Goal: Task Accomplishment & Management: Manage account settings

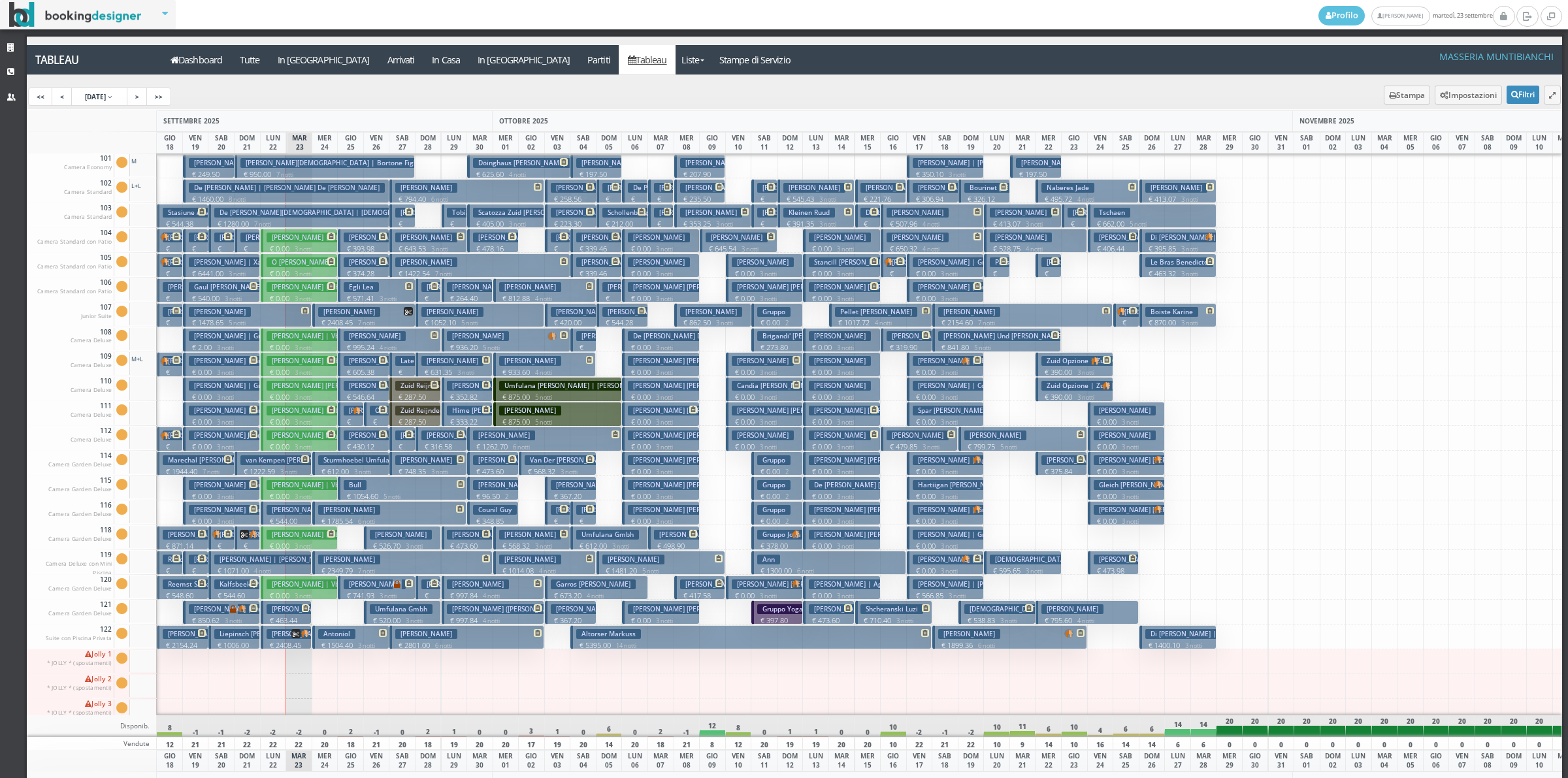
click at [344, 408] on h3 "Ragone Ilaria" at bounding box center [375, 410] width 62 height 9
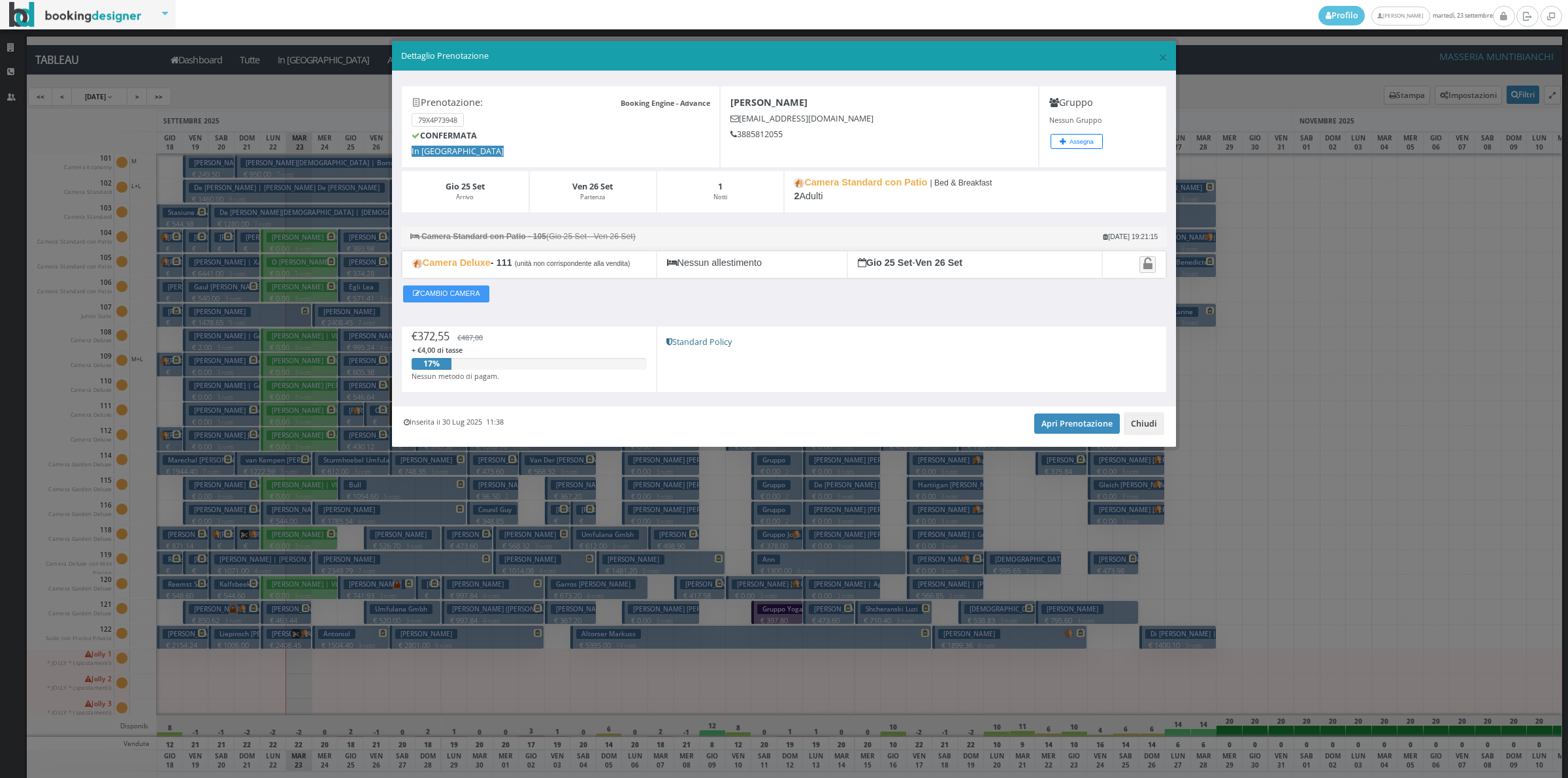
click at [1159, 428] on button "Chiudi" at bounding box center [1144, 423] width 40 height 22
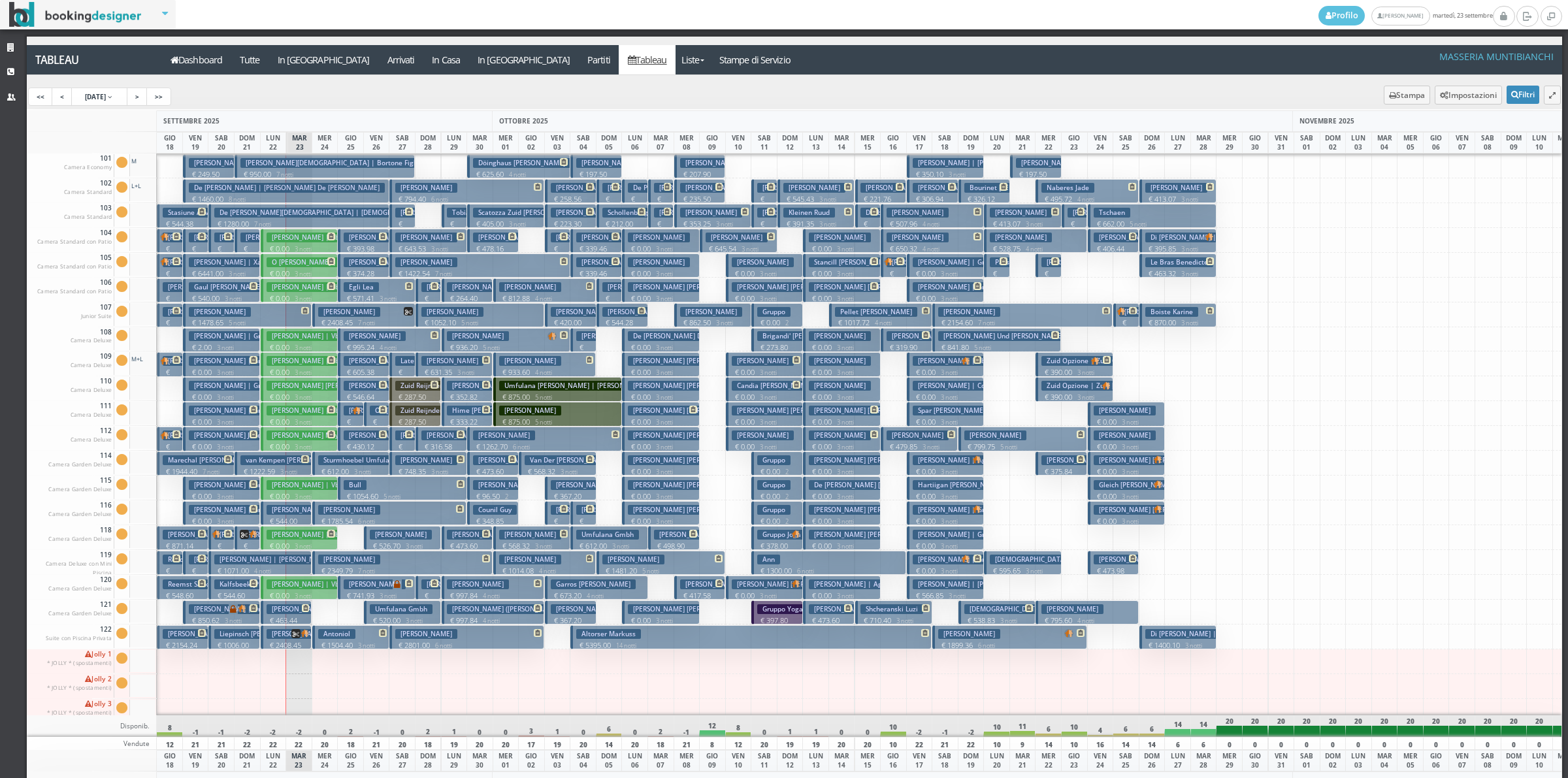
click at [1076, 612] on h3 "Davidson Scott" at bounding box center [1072, 609] width 62 height 9
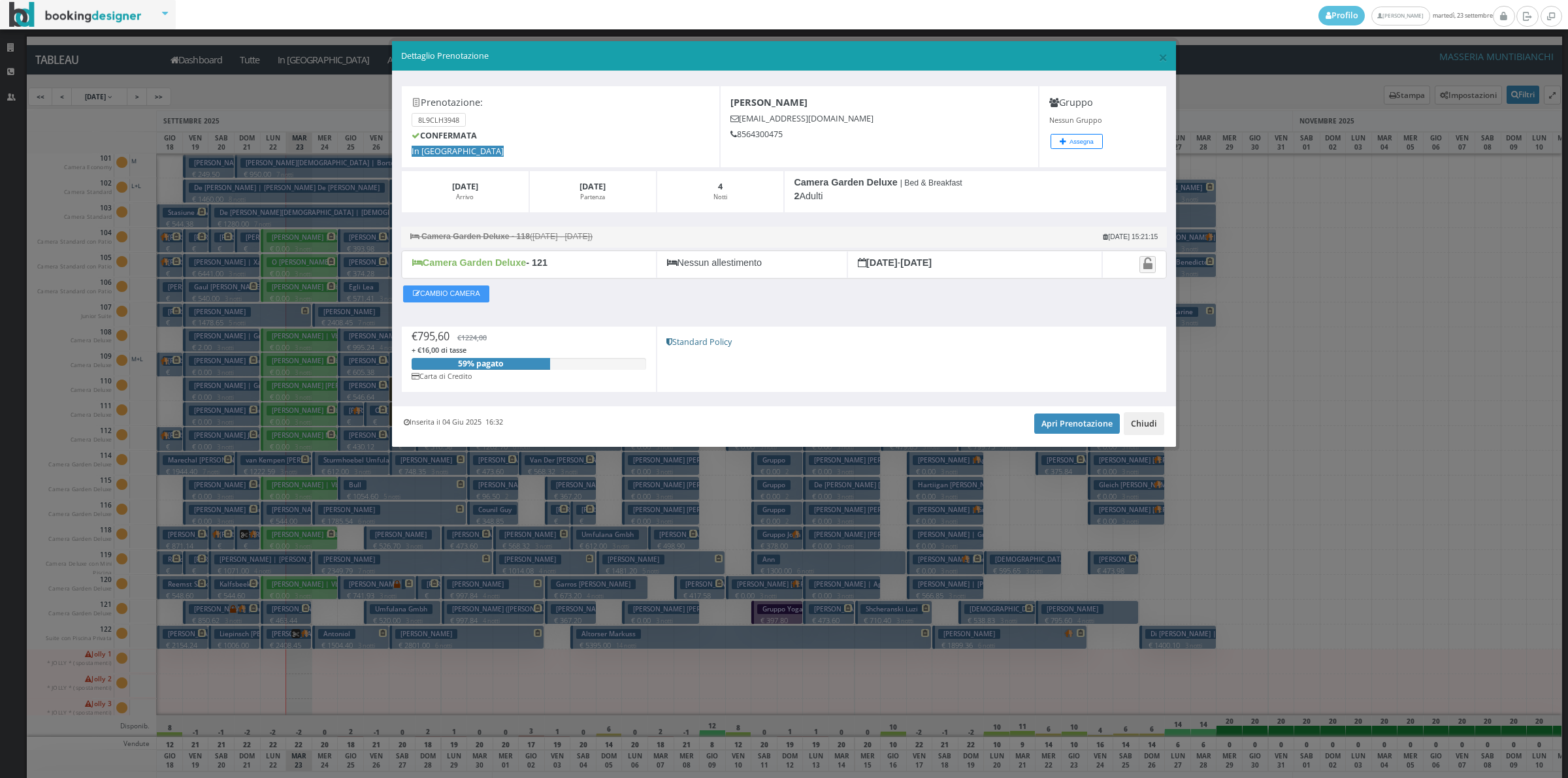
click at [1144, 424] on button "Chiudi" at bounding box center [1144, 423] width 40 height 22
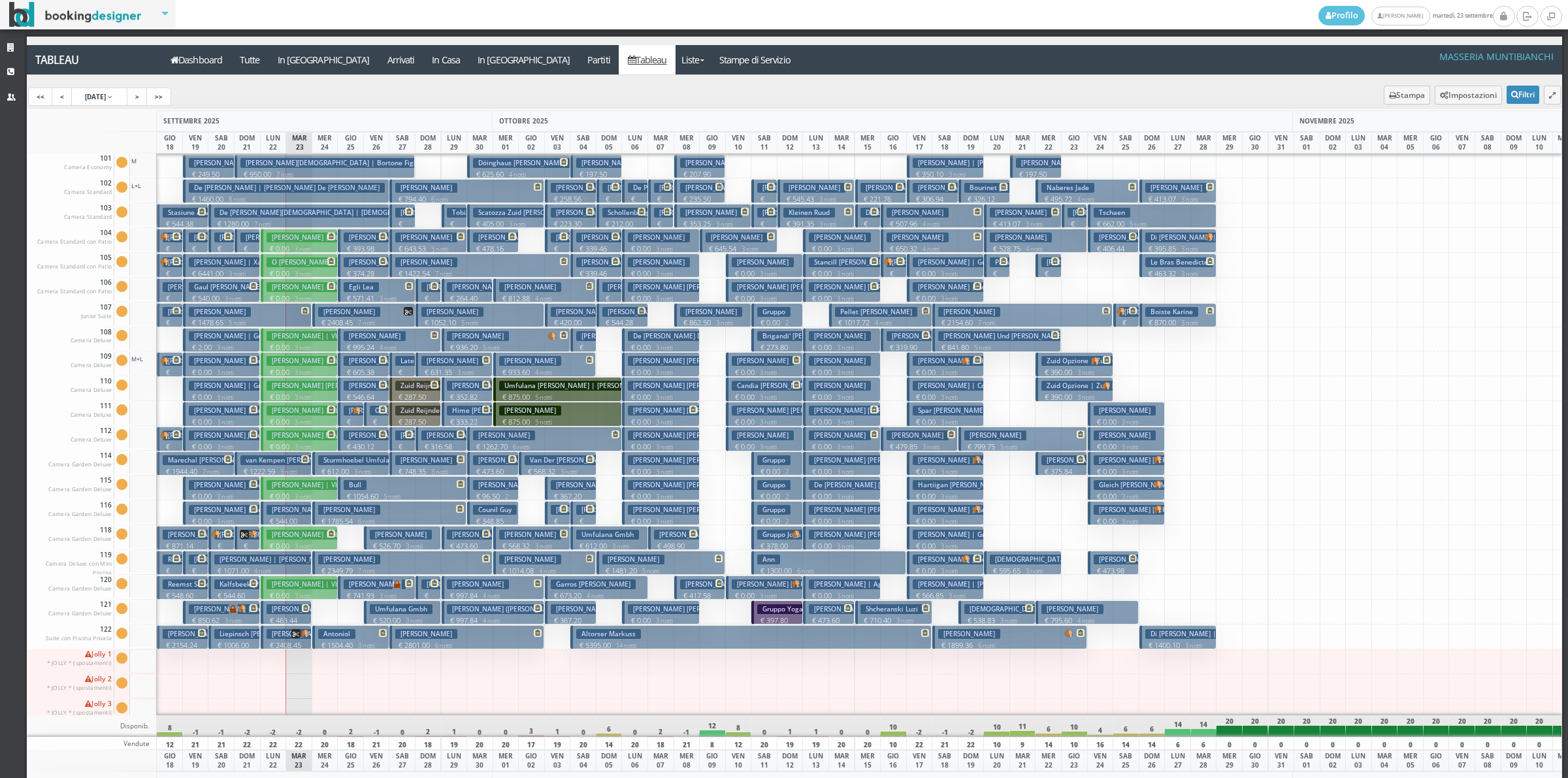
click at [1199, 642] on small "3 notti" at bounding box center [1191, 645] width 22 height 9
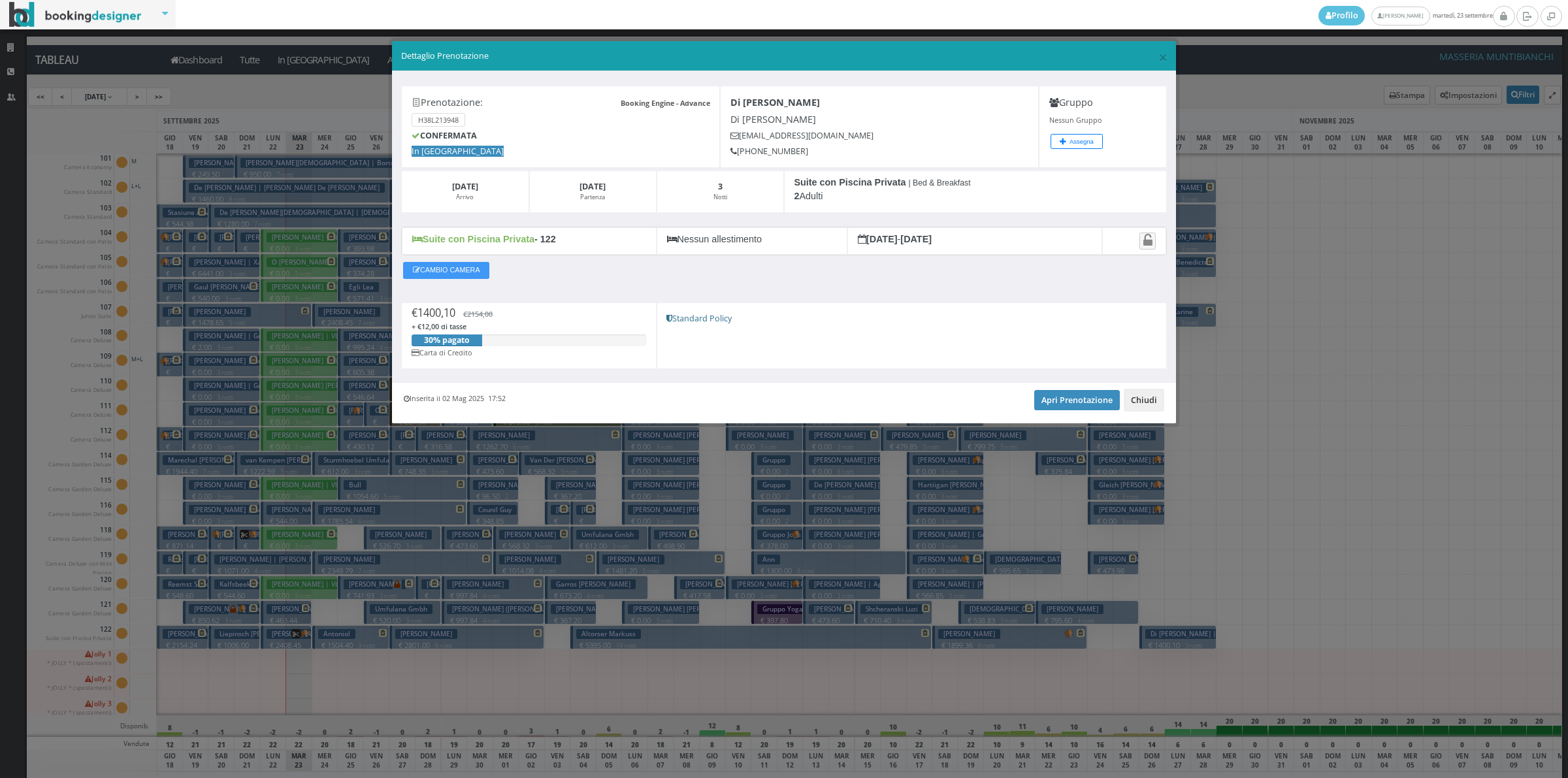
click at [1139, 405] on button "Chiudi" at bounding box center [1144, 400] width 40 height 22
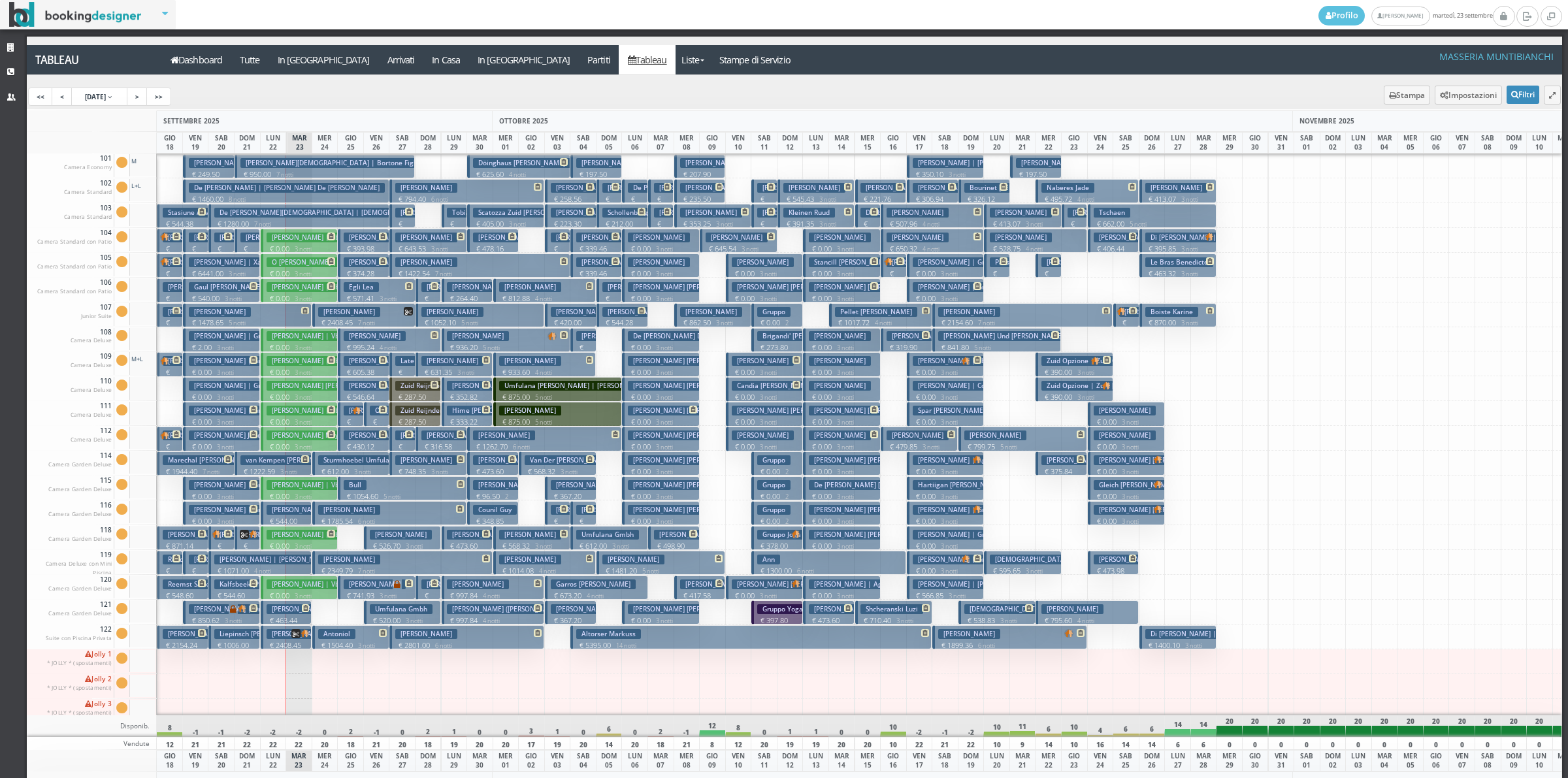
click at [292, 162] on h3 "[PERSON_NAME][DEMOGRAPHIC_DATA] | [PERSON_NAME] Figlio" at bounding box center [334, 163] width 187 height 9
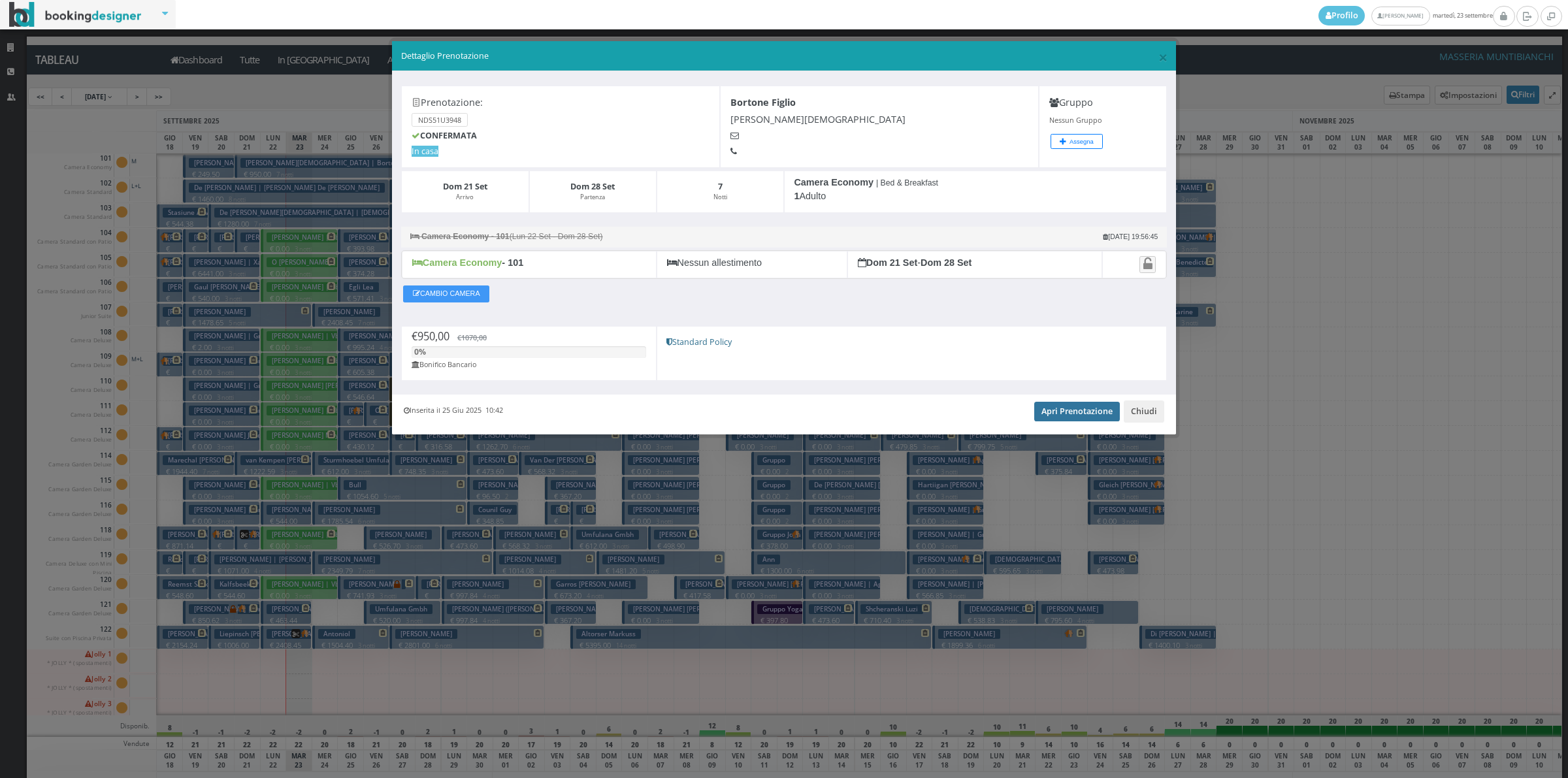
click at [1069, 410] on link "Apri Prenotazione" at bounding box center [1077, 411] width 85 height 20
click at [1140, 415] on button "Chiudi" at bounding box center [1144, 412] width 40 height 22
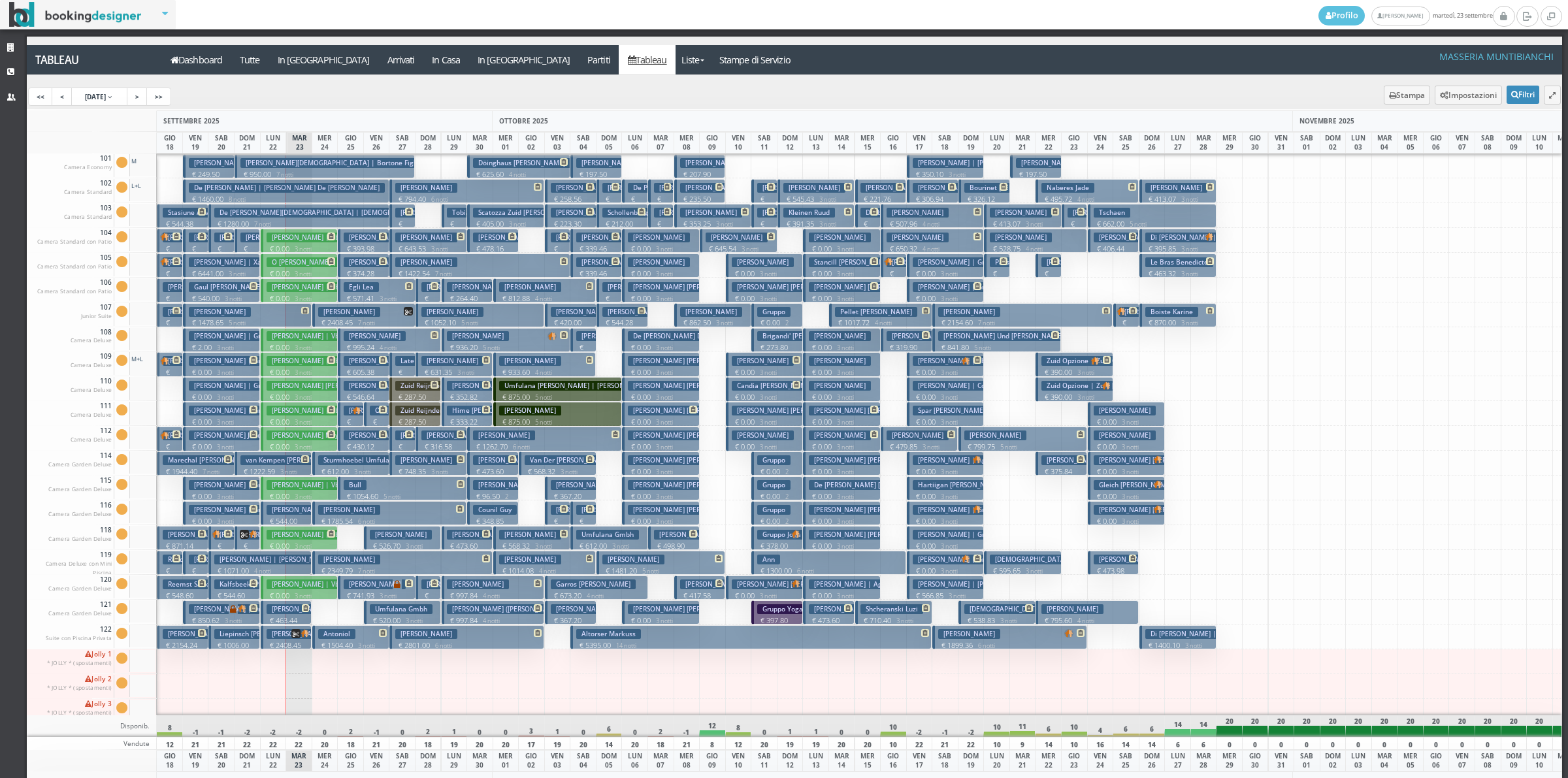
click at [266, 188] on h3 "[PERSON_NAME] [PERSON_NAME] | [PERSON_NAME] [PERSON_NAME]" at bounding box center [287, 187] width 196 height 9
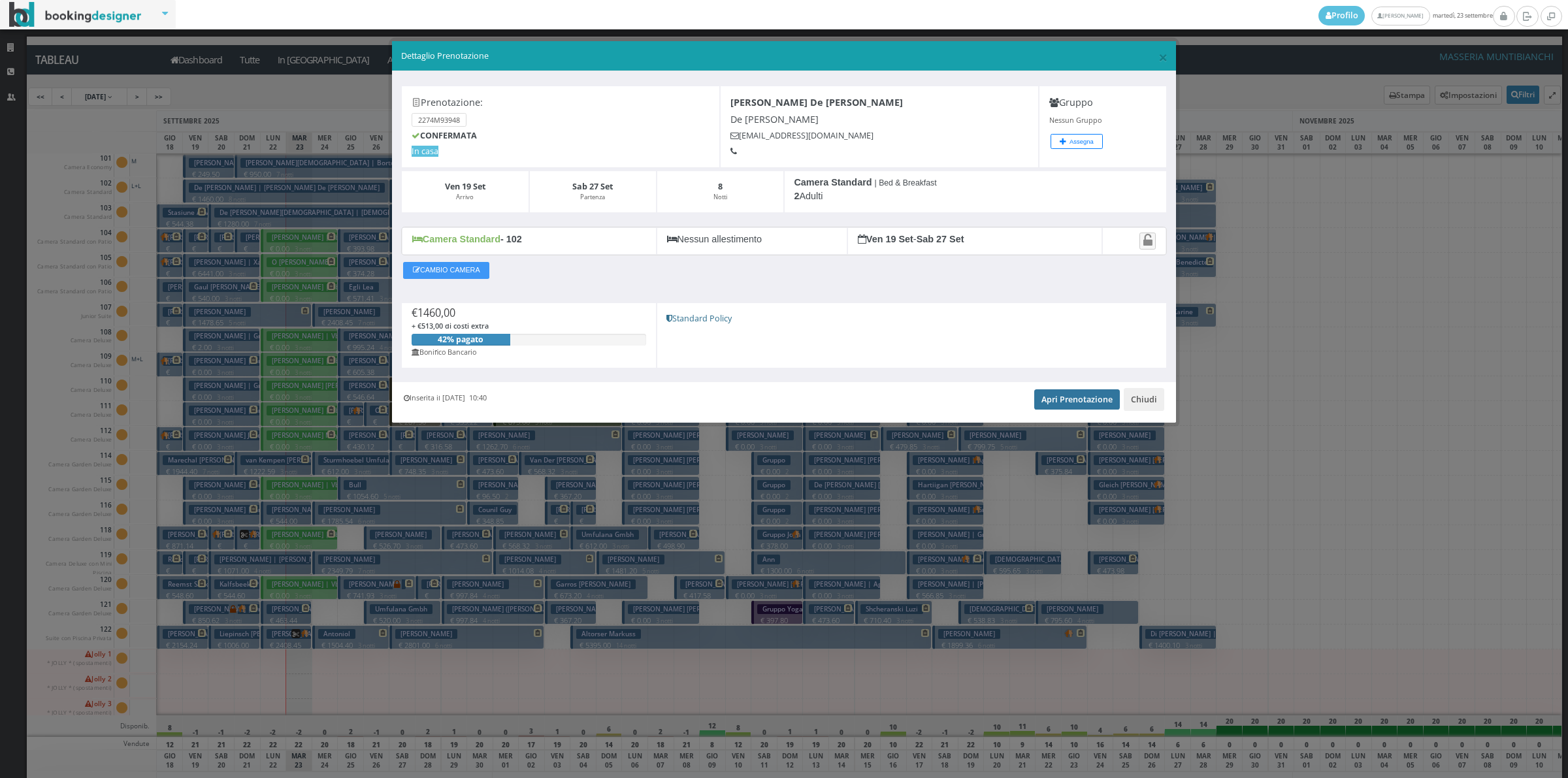
click at [1066, 395] on link "Apri Prenotazione" at bounding box center [1077, 399] width 85 height 20
click at [1147, 400] on button "Chiudi" at bounding box center [1144, 399] width 40 height 22
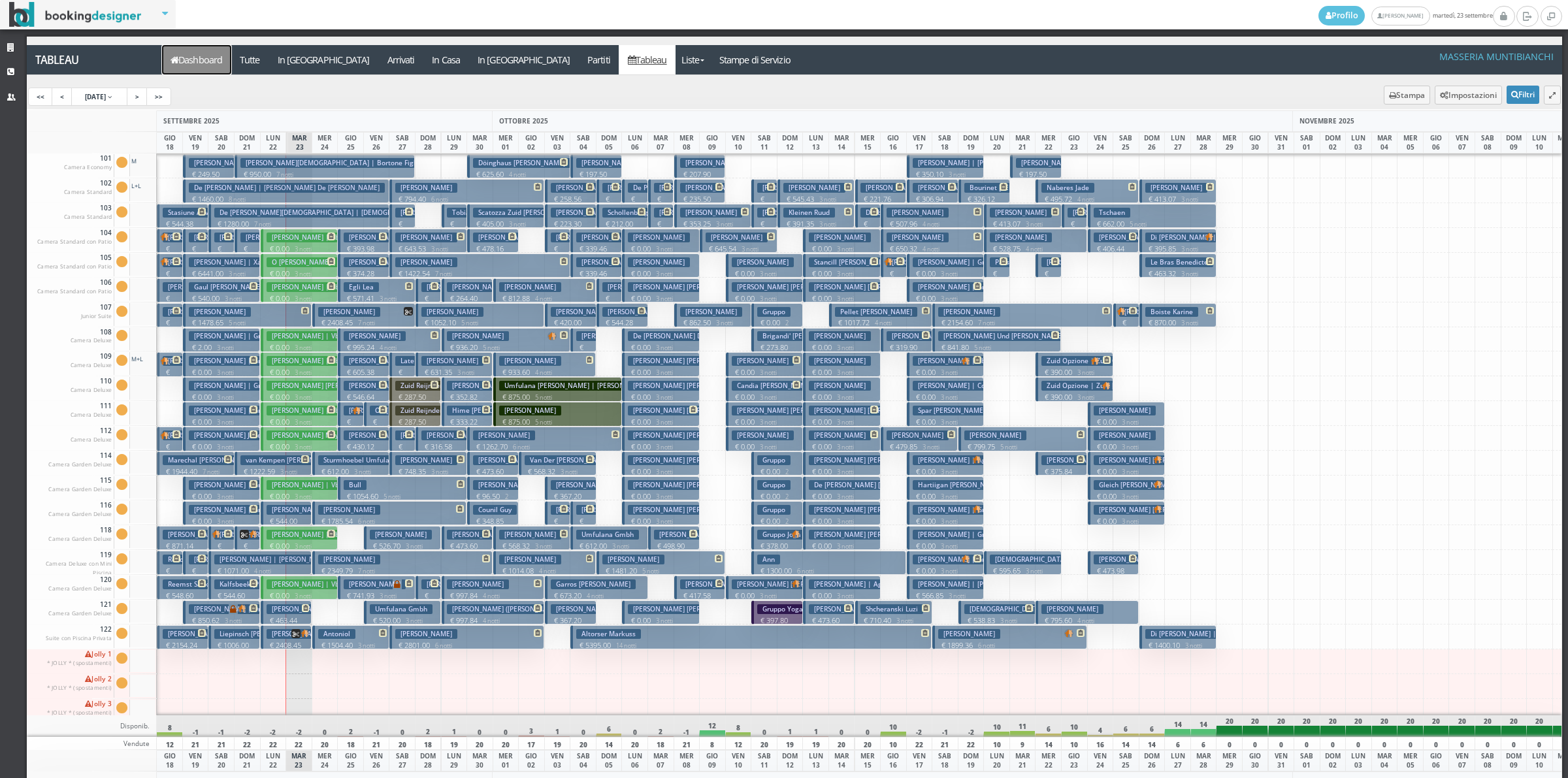
click at [187, 62] on link "Dashboard" at bounding box center [197, 59] width 70 height 29
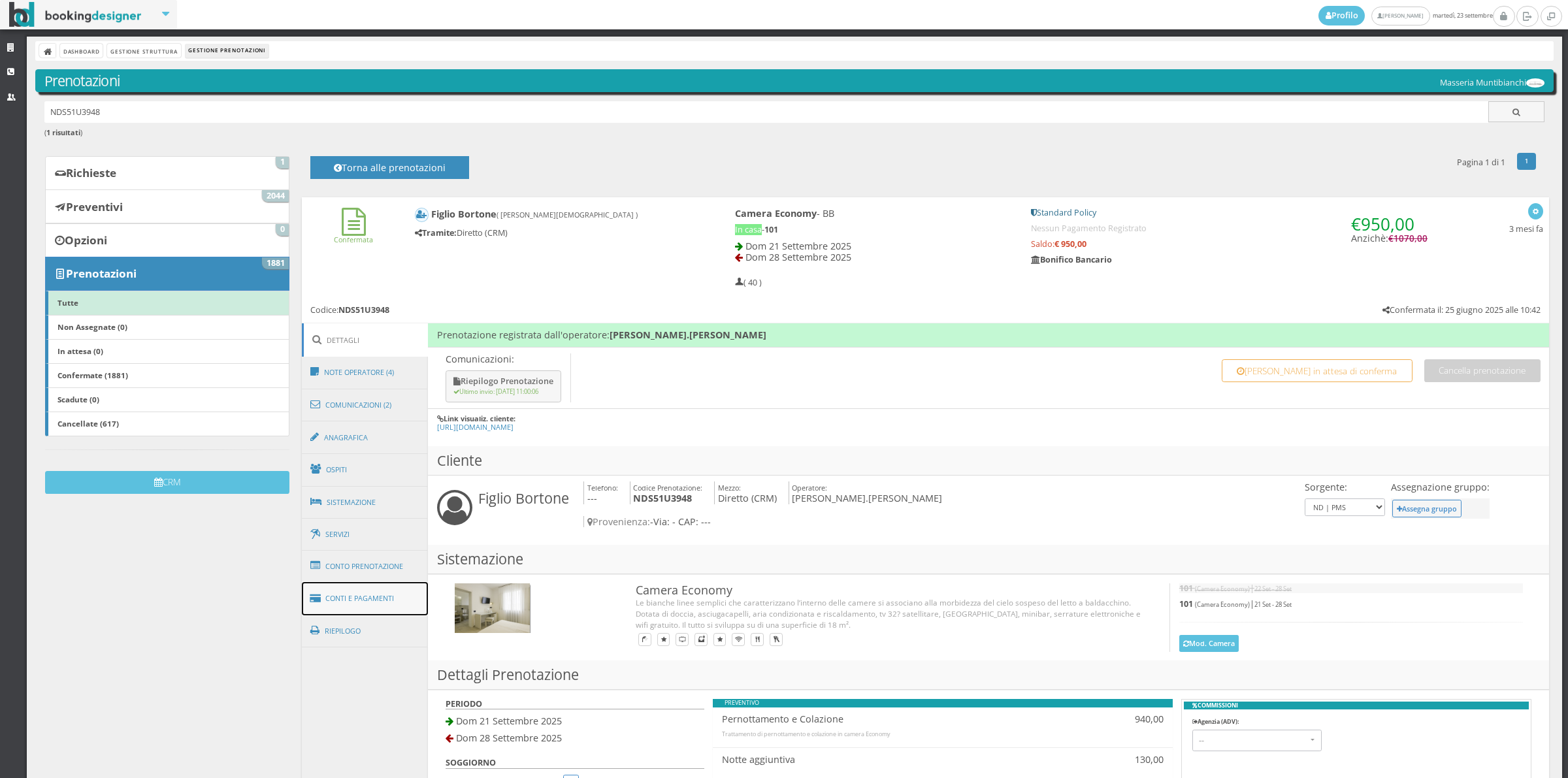
click at [396, 598] on link "Conti e Pagamenti" at bounding box center [365, 599] width 126 height 33
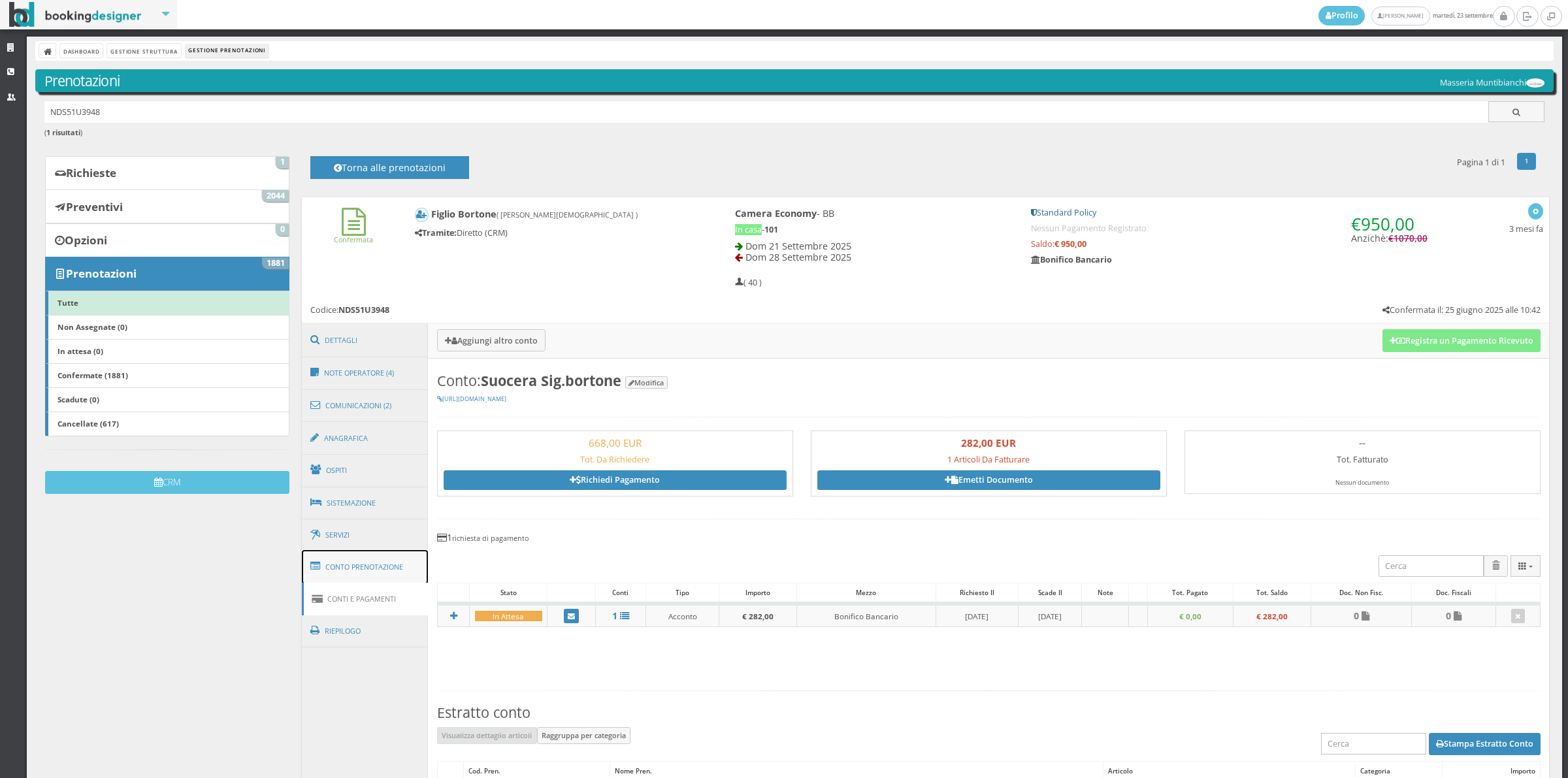
click at [405, 560] on link "Conto Prenotazione" at bounding box center [365, 566] width 126 height 34
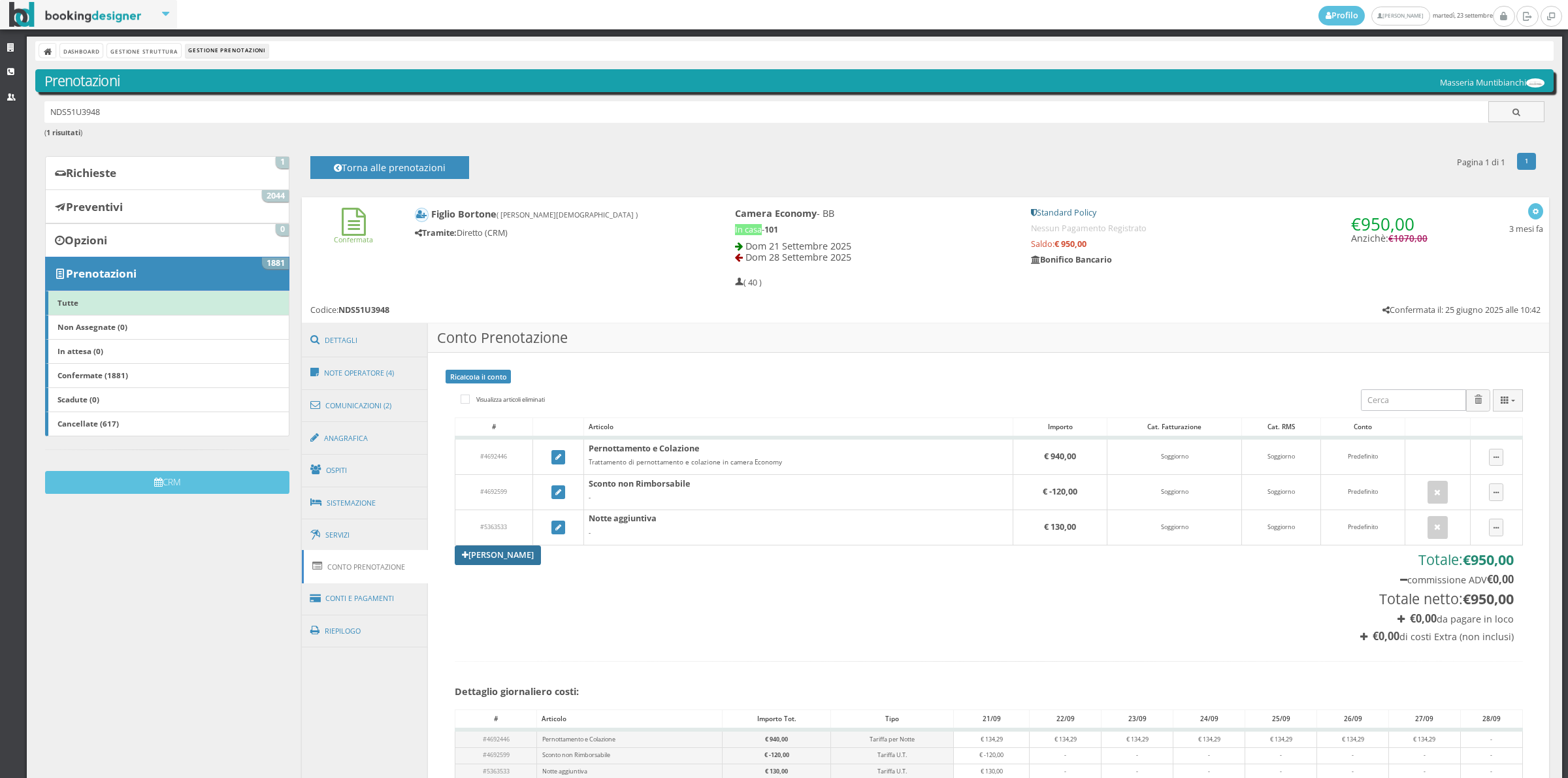
click at [488, 559] on link "Aggiungi Tariffa" at bounding box center [497, 554] width 86 height 20
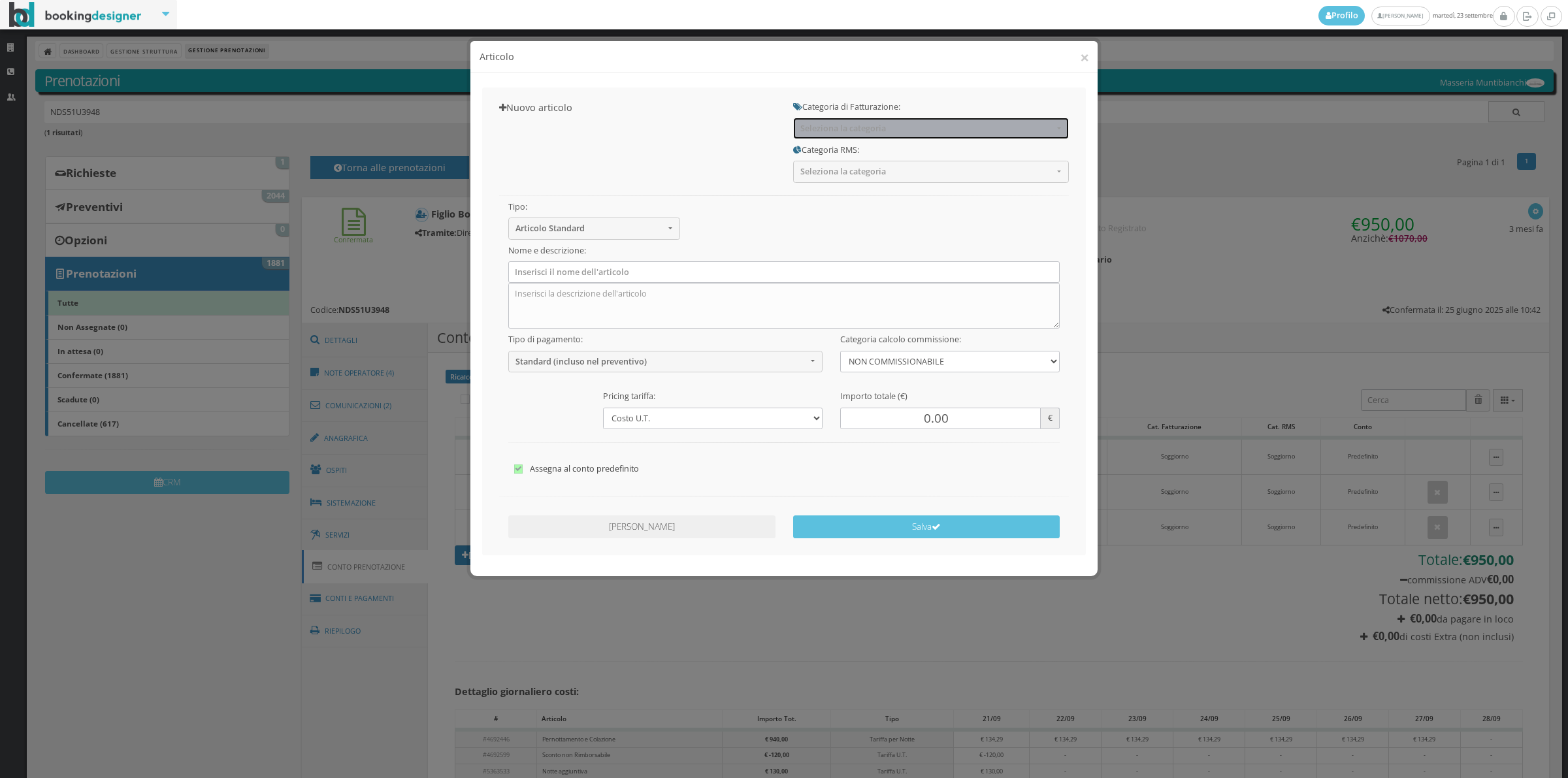
click at [810, 126] on span "Seleziona la categoria" at bounding box center [927, 128] width 253 height 9
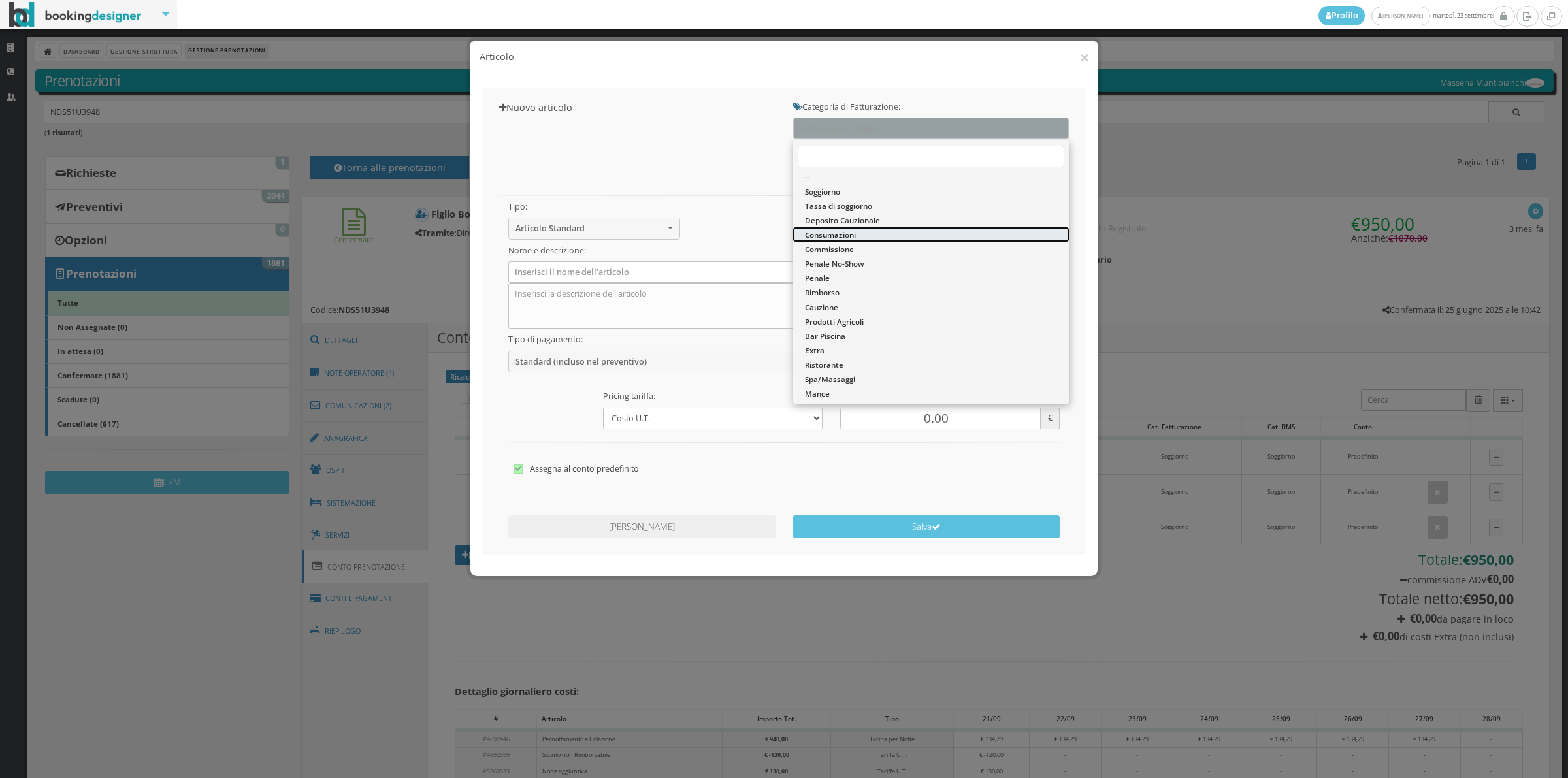
click at [824, 236] on span "Consumazioni" at bounding box center [830, 235] width 51 height 11
select select "26"
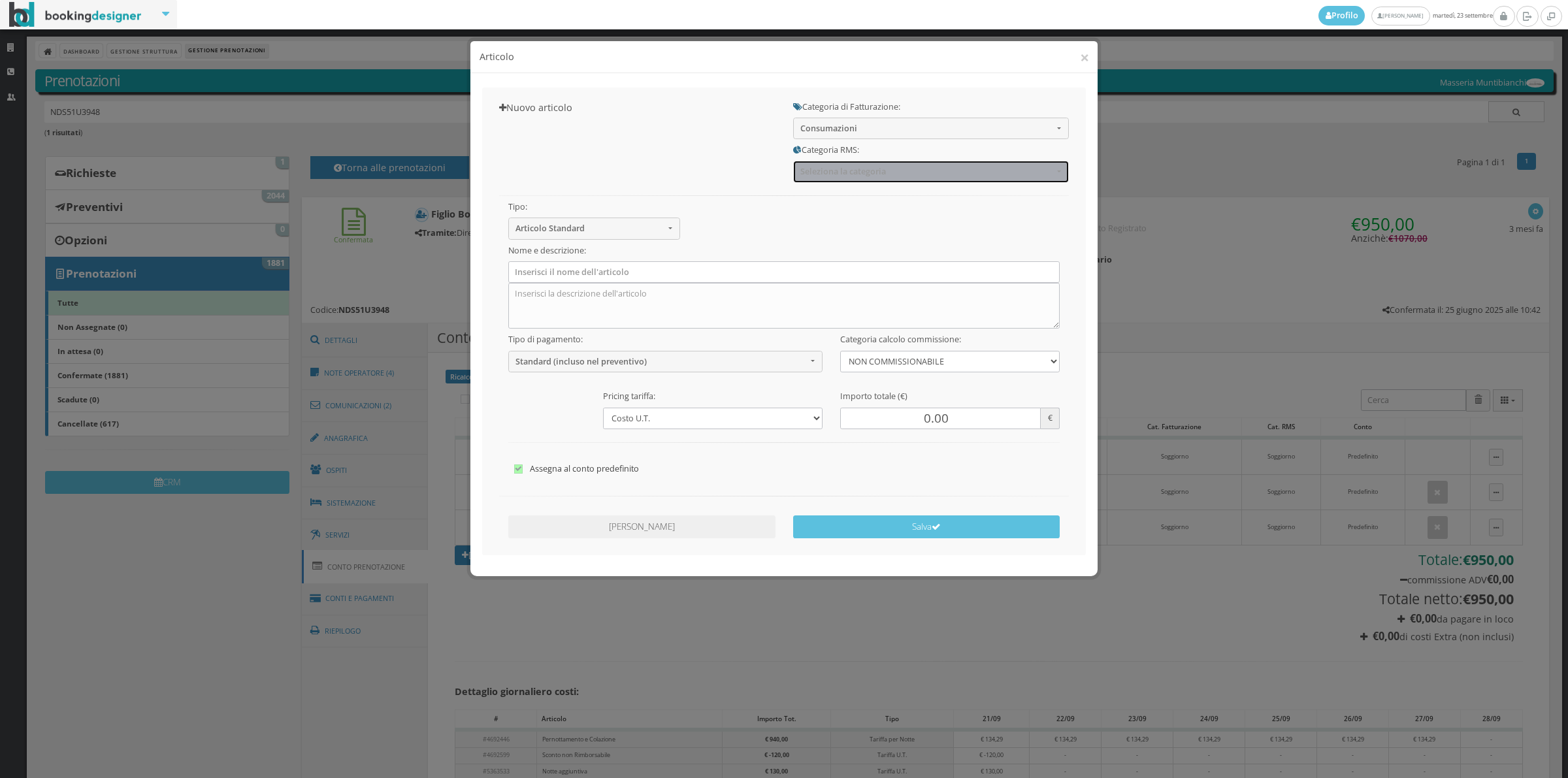
click at [818, 171] on span "Seleziona la categoria" at bounding box center [927, 171] width 253 height 9
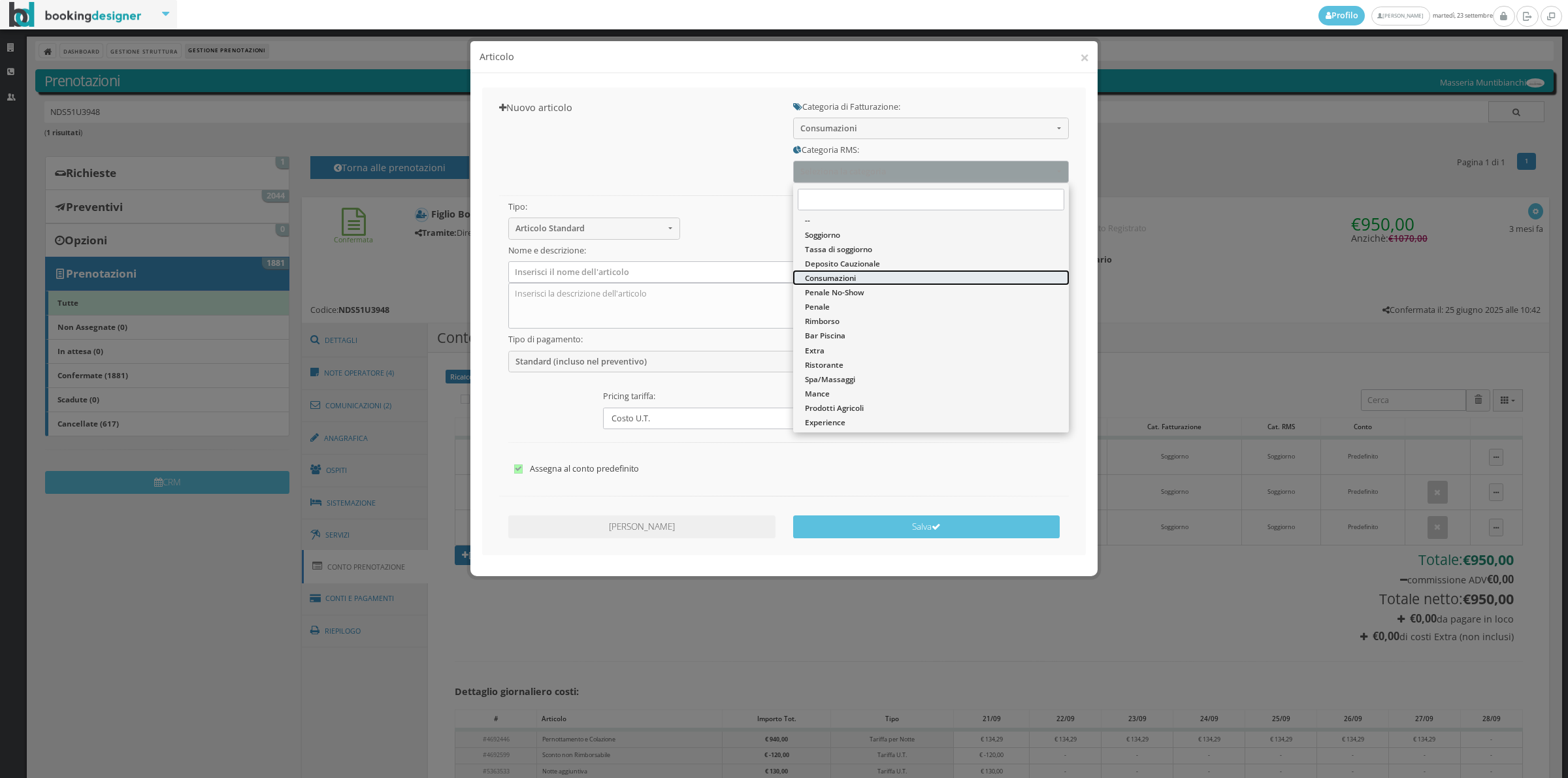
click at [820, 278] on span "Consumazioni" at bounding box center [830, 278] width 51 height 11
select select "36"
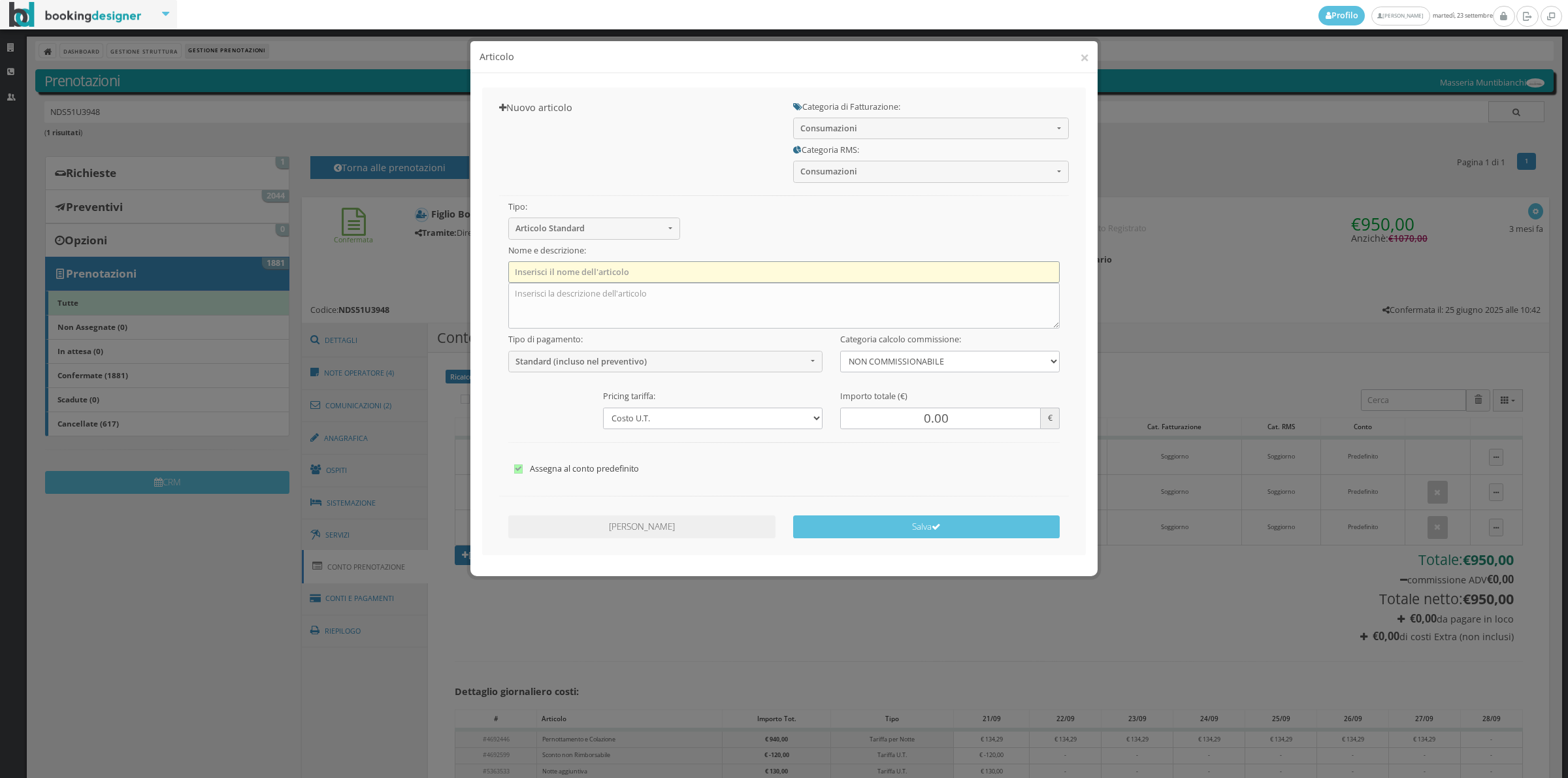
click at [598, 273] on input "text" at bounding box center [784, 272] width 552 height 21
type input "1 x Cortese lemon"
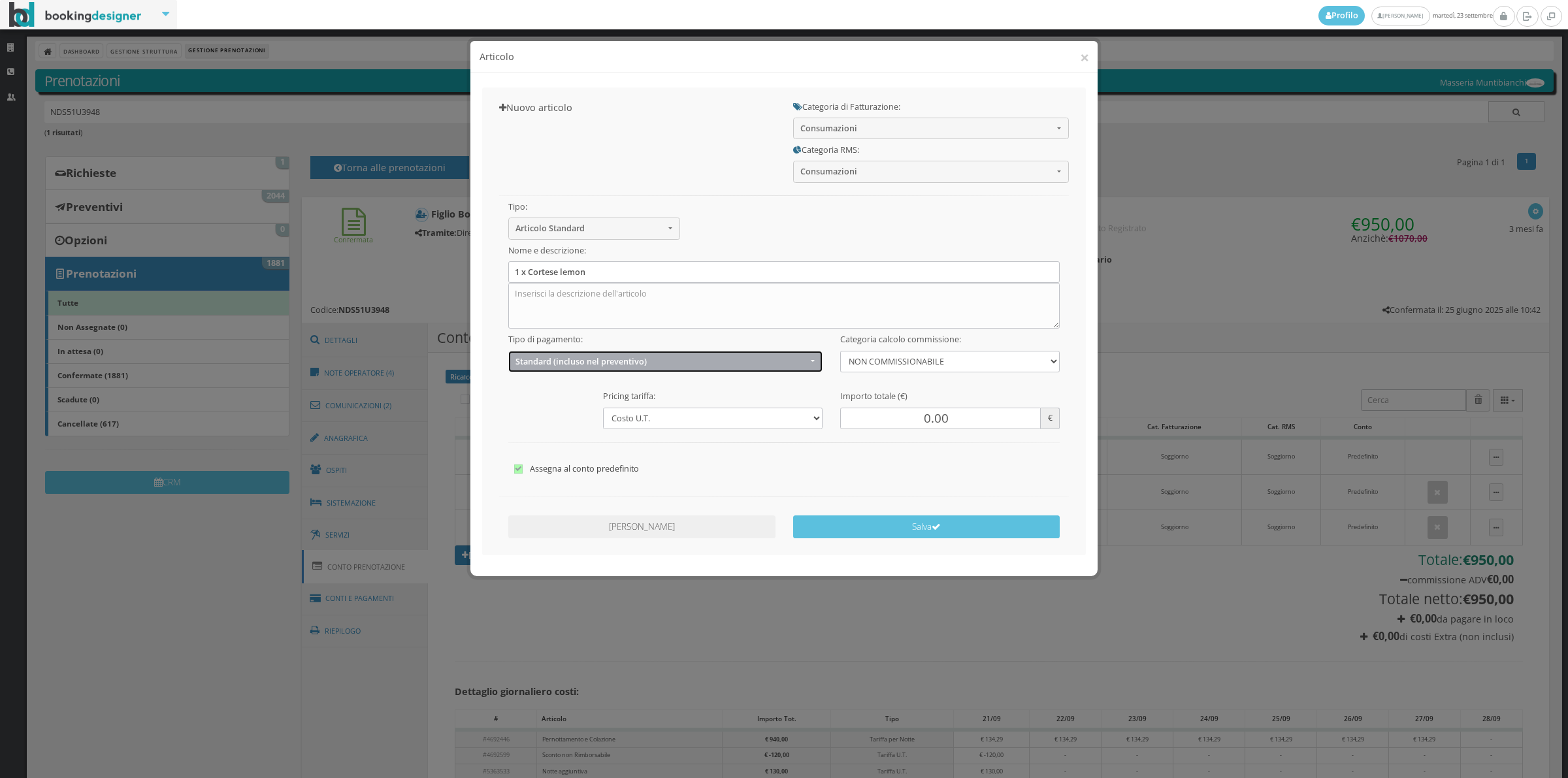
click at [609, 363] on span "Standard (incluso nel preventivo)" at bounding box center [661, 361] width 292 height 9
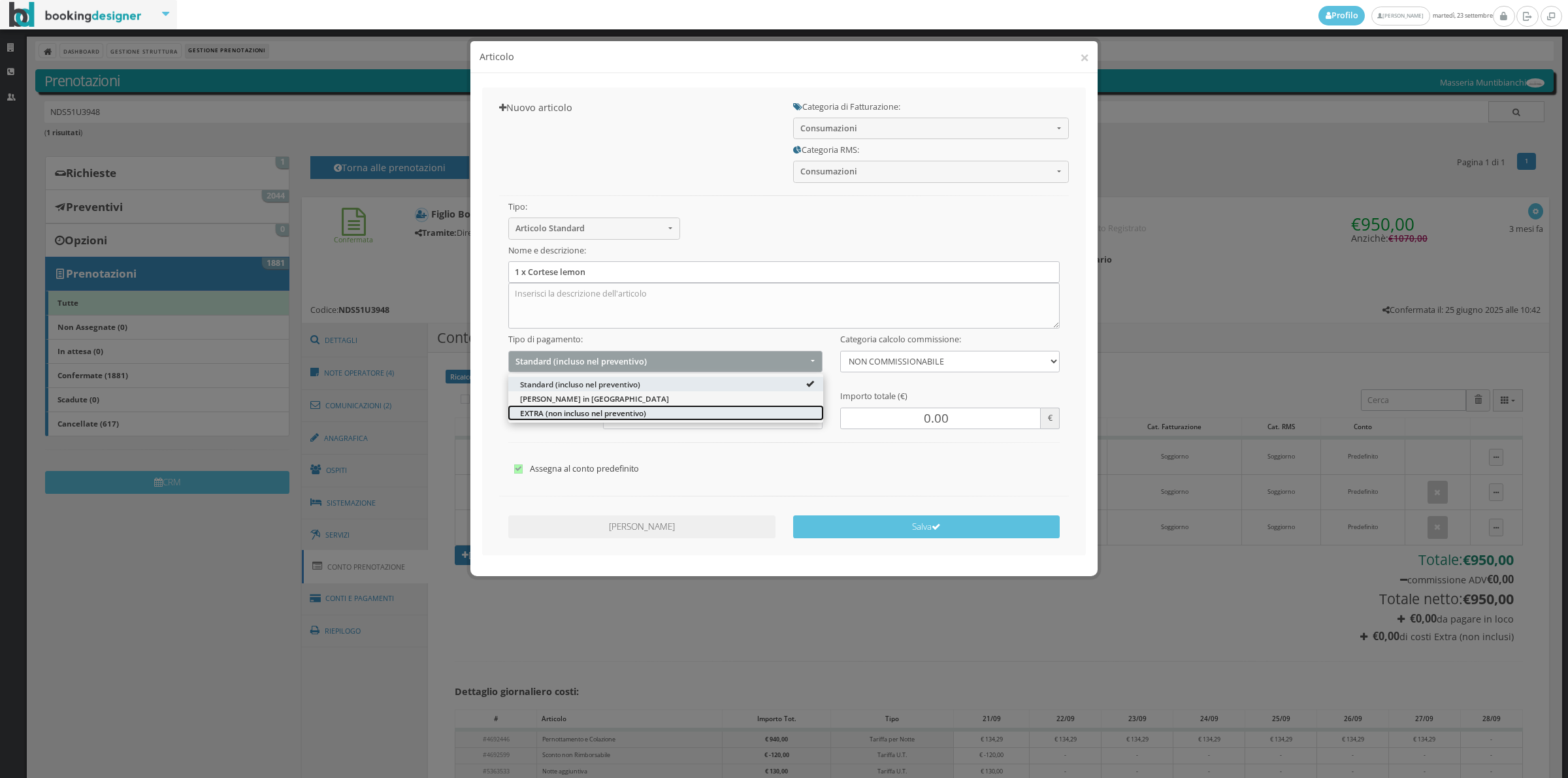
click at [567, 409] on span "EXTRA (non incluso nel preventivo)" at bounding box center [583, 412] width 126 height 11
select select "2"
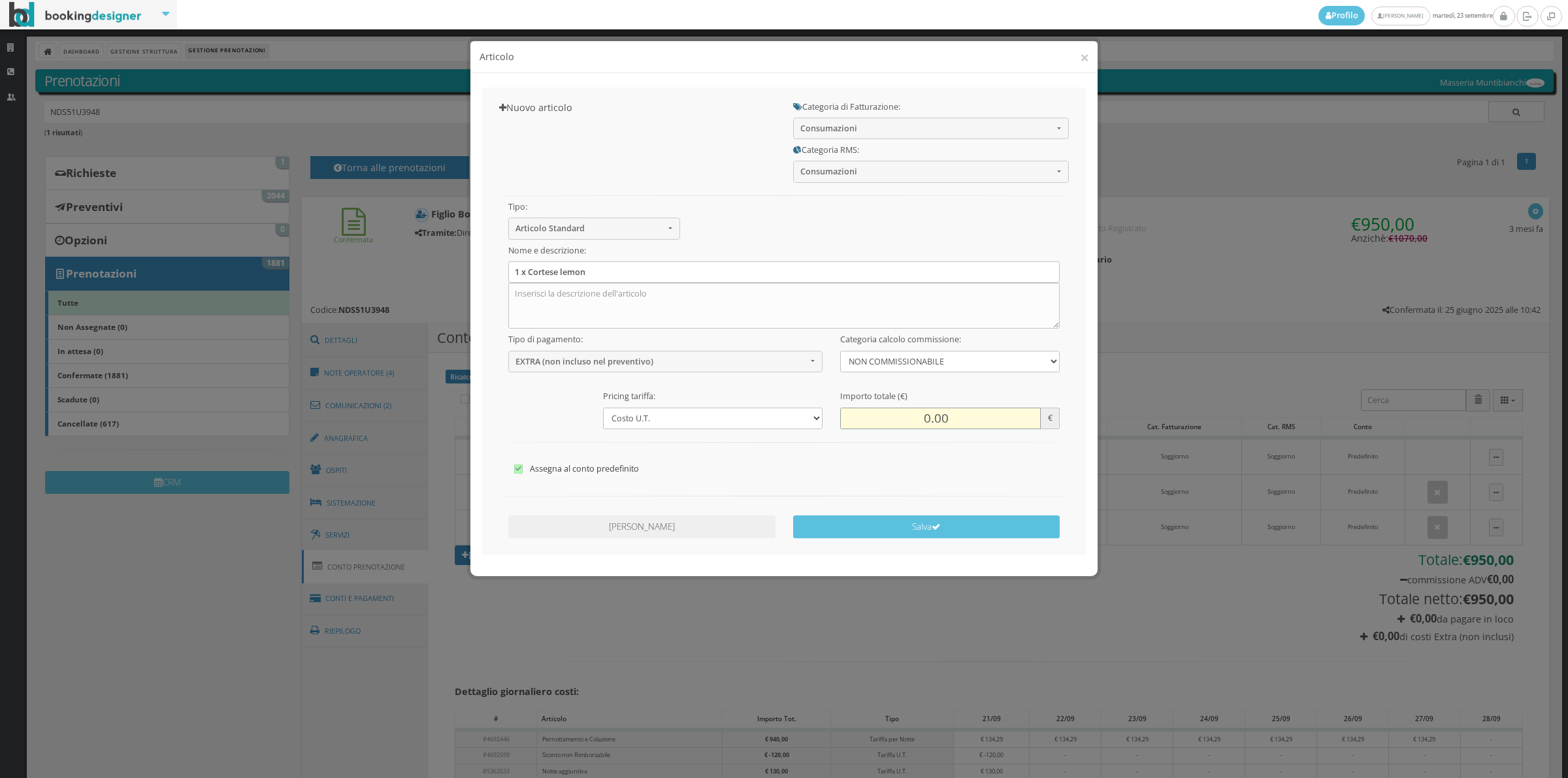
click at [922, 416] on input "0.00" at bounding box center [940, 418] width 201 height 21
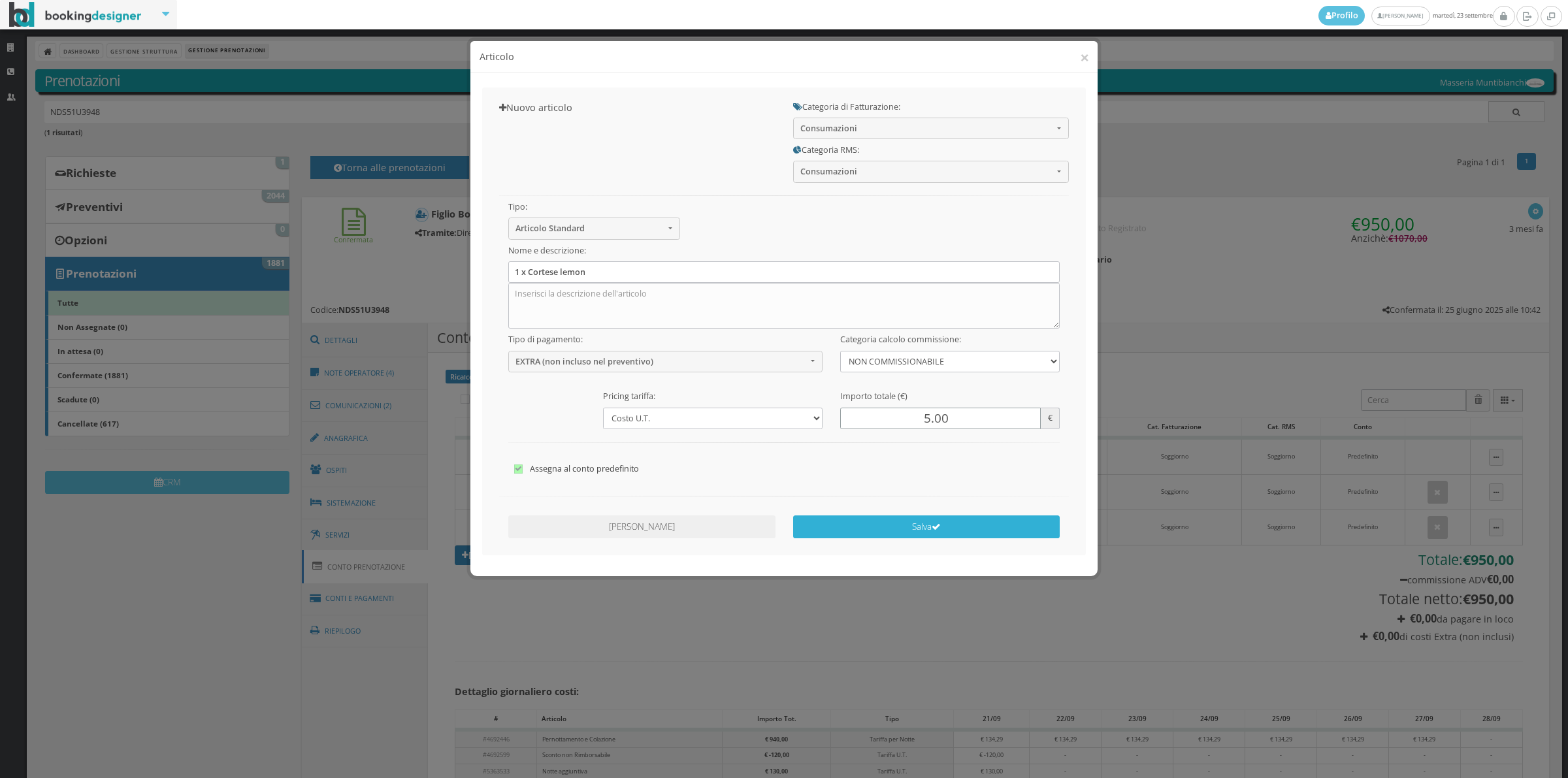
type input "5.00"
click at [937, 524] on icon "submit" at bounding box center [937, 527] width 9 height 9
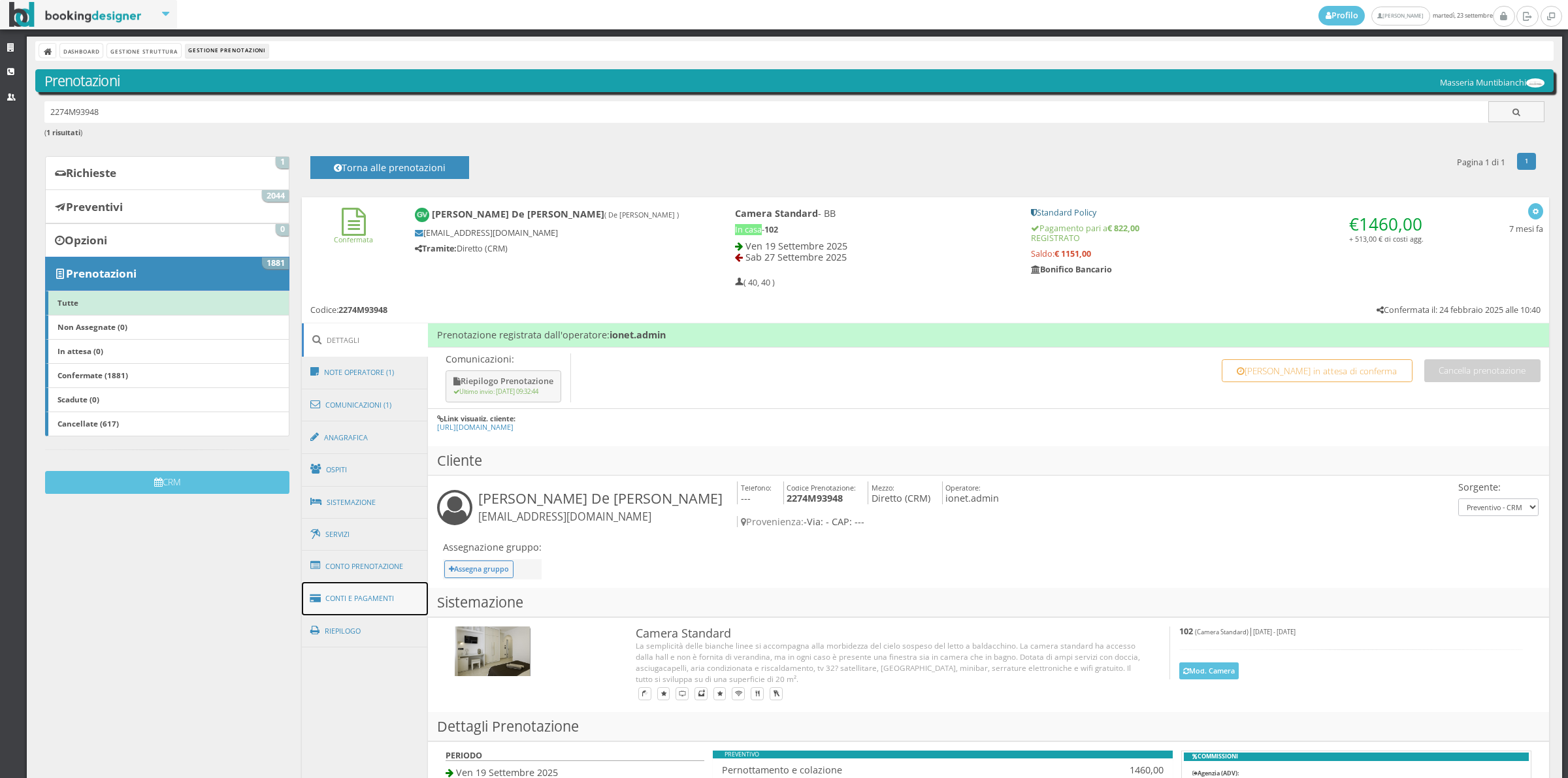
click at [398, 598] on link "Conti e Pagamenti" at bounding box center [365, 599] width 126 height 33
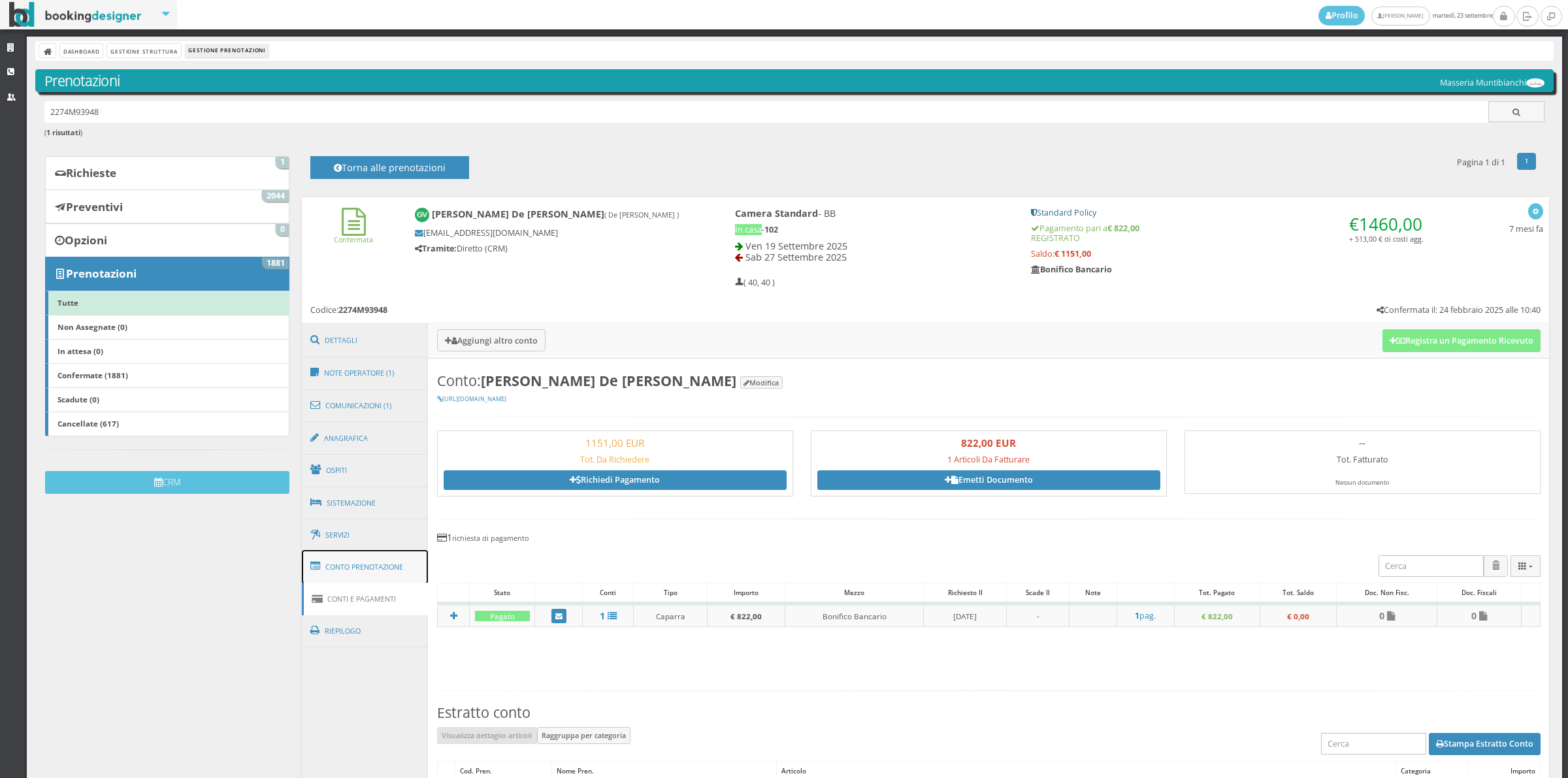
click at [398, 570] on link "Conto Prenotazione" at bounding box center [365, 566] width 126 height 34
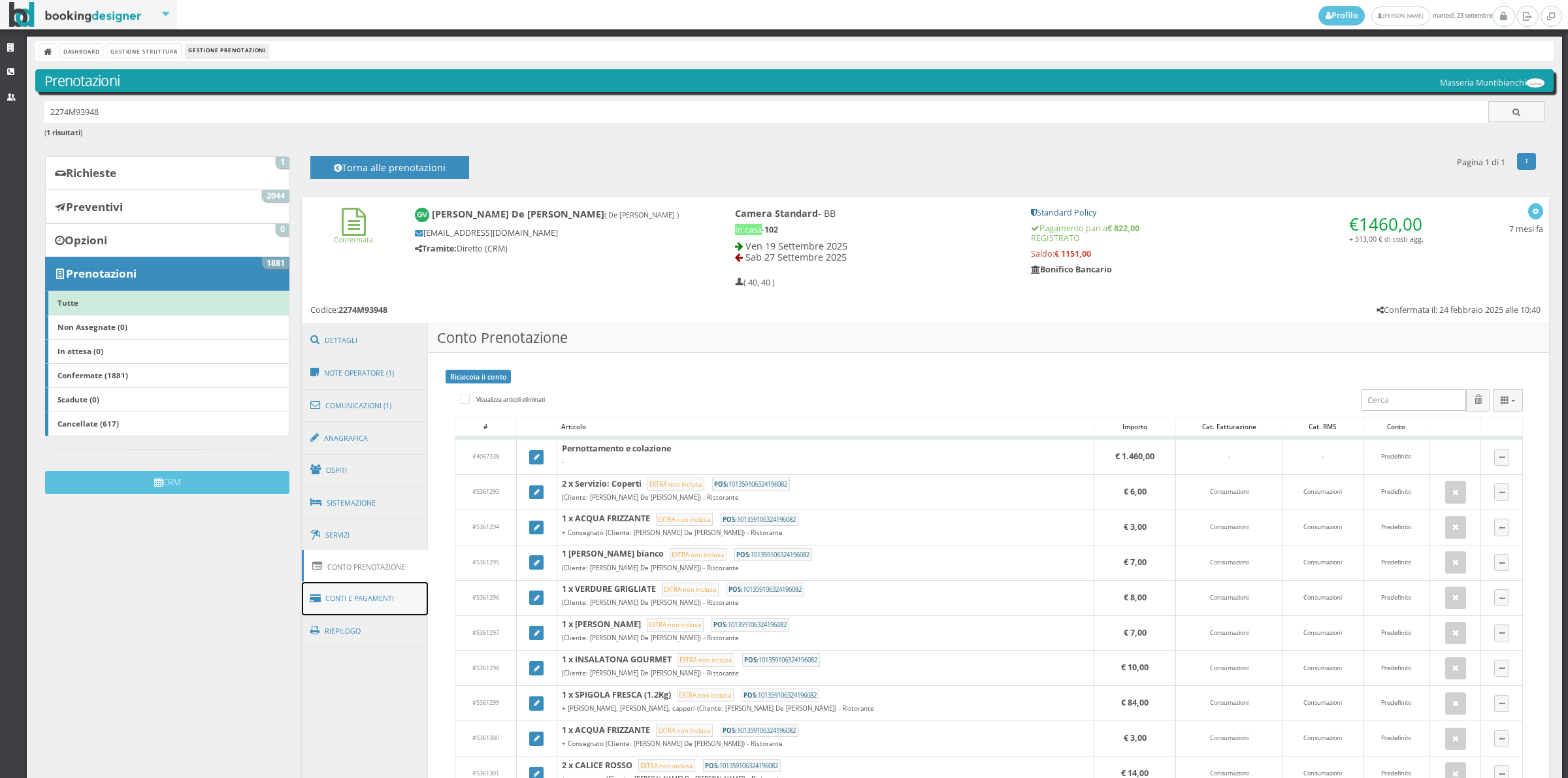
drag, startPoint x: 397, startPoint y: 601, endPoint x: 409, endPoint y: 593, distance: 14.4
click at [398, 601] on link "Conti e Pagamenti" at bounding box center [365, 599] width 126 height 33
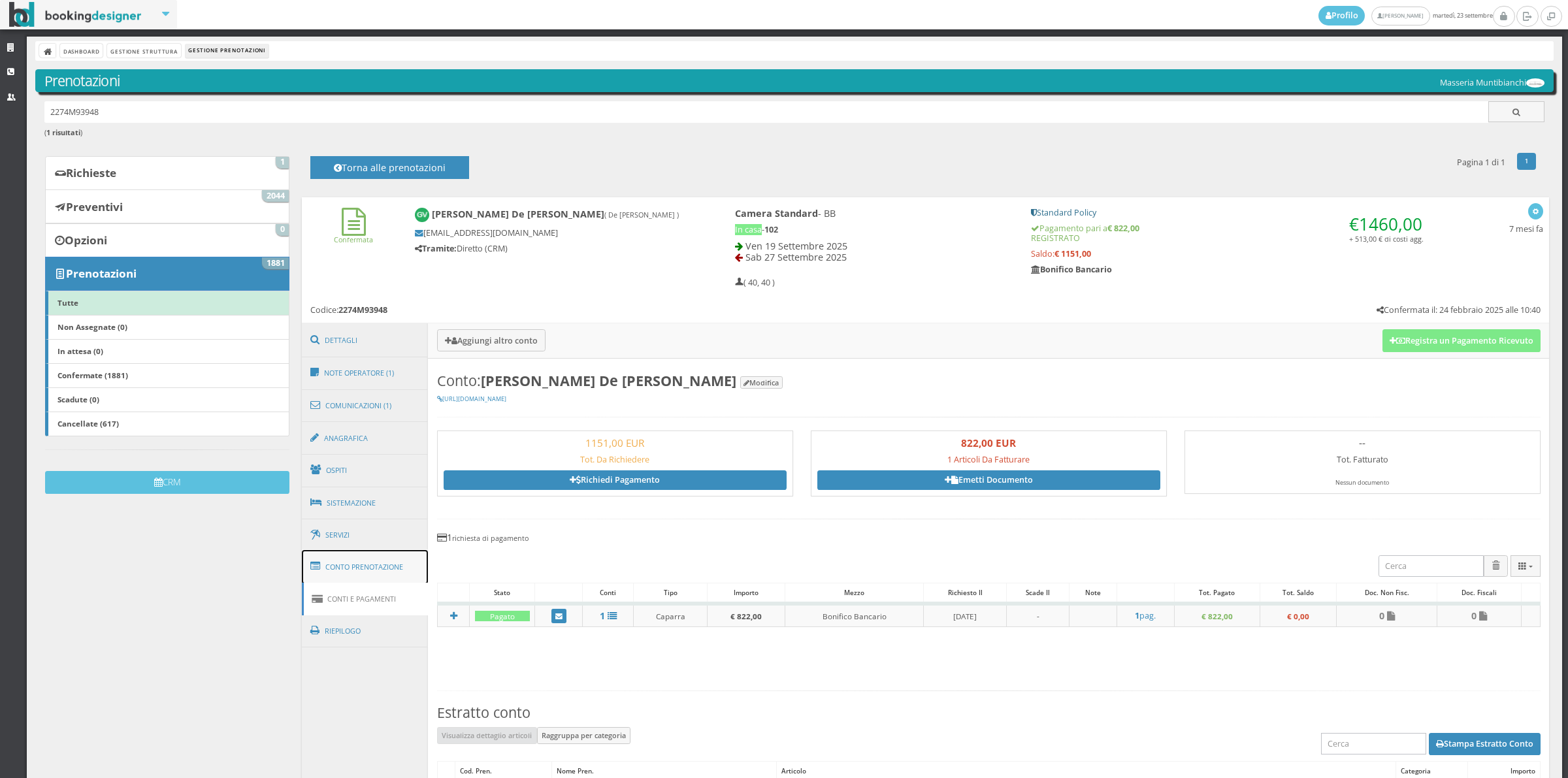
click at [410, 579] on link "Conto Prenotazione" at bounding box center [365, 566] width 126 height 34
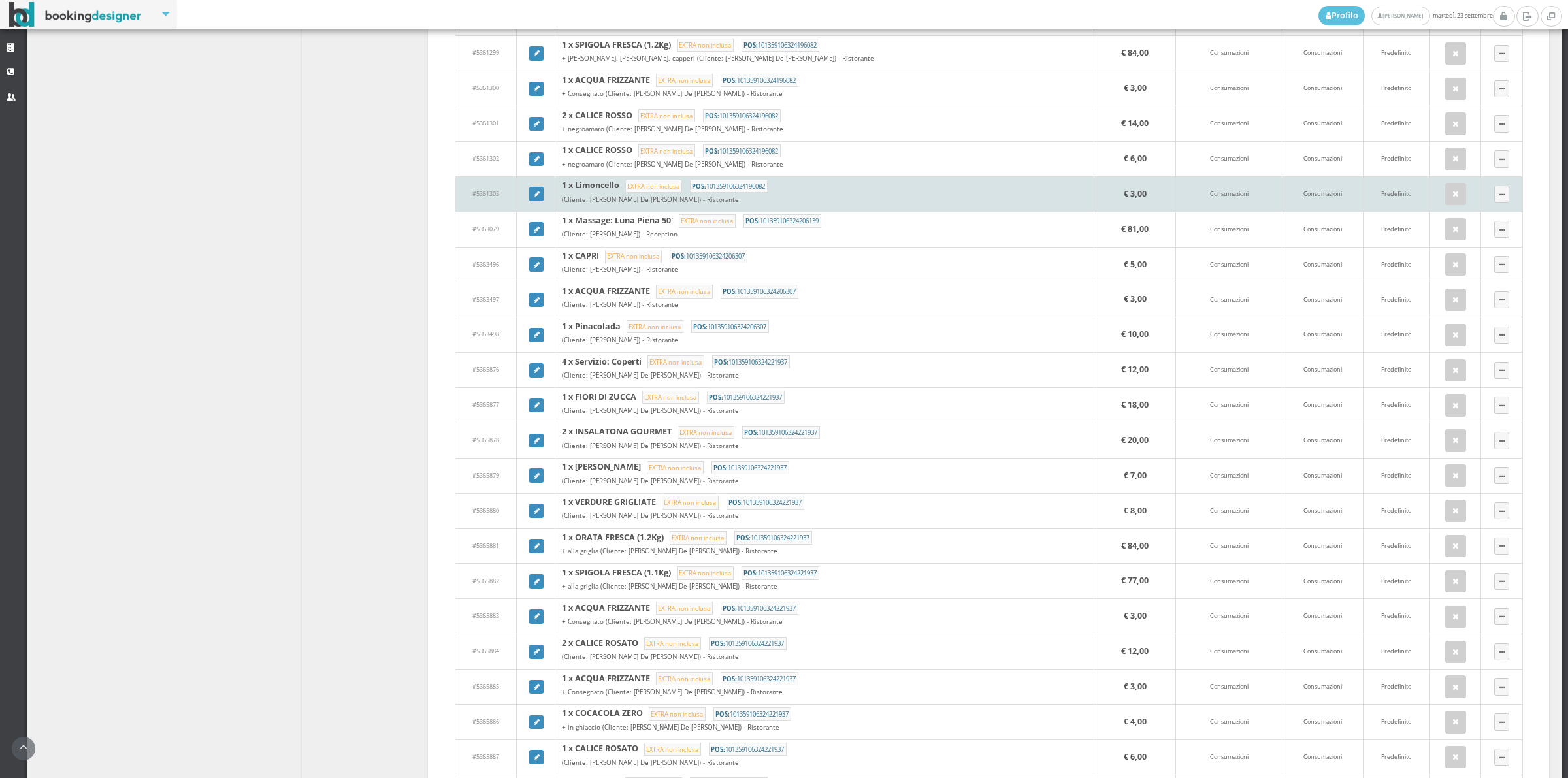
scroll to position [816, 0]
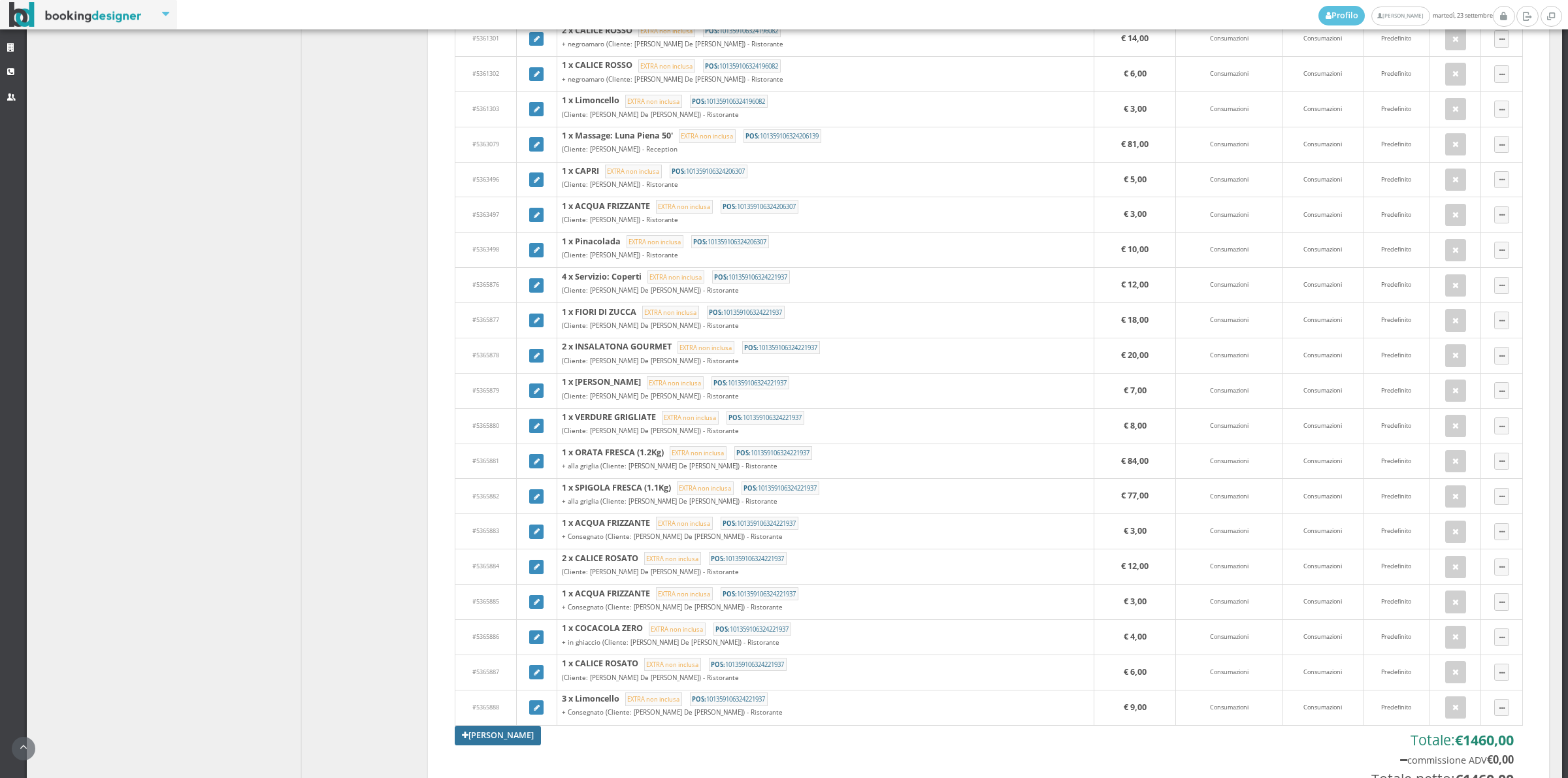
click at [507, 741] on link "Aggiungi Tariffa" at bounding box center [497, 735] width 86 height 20
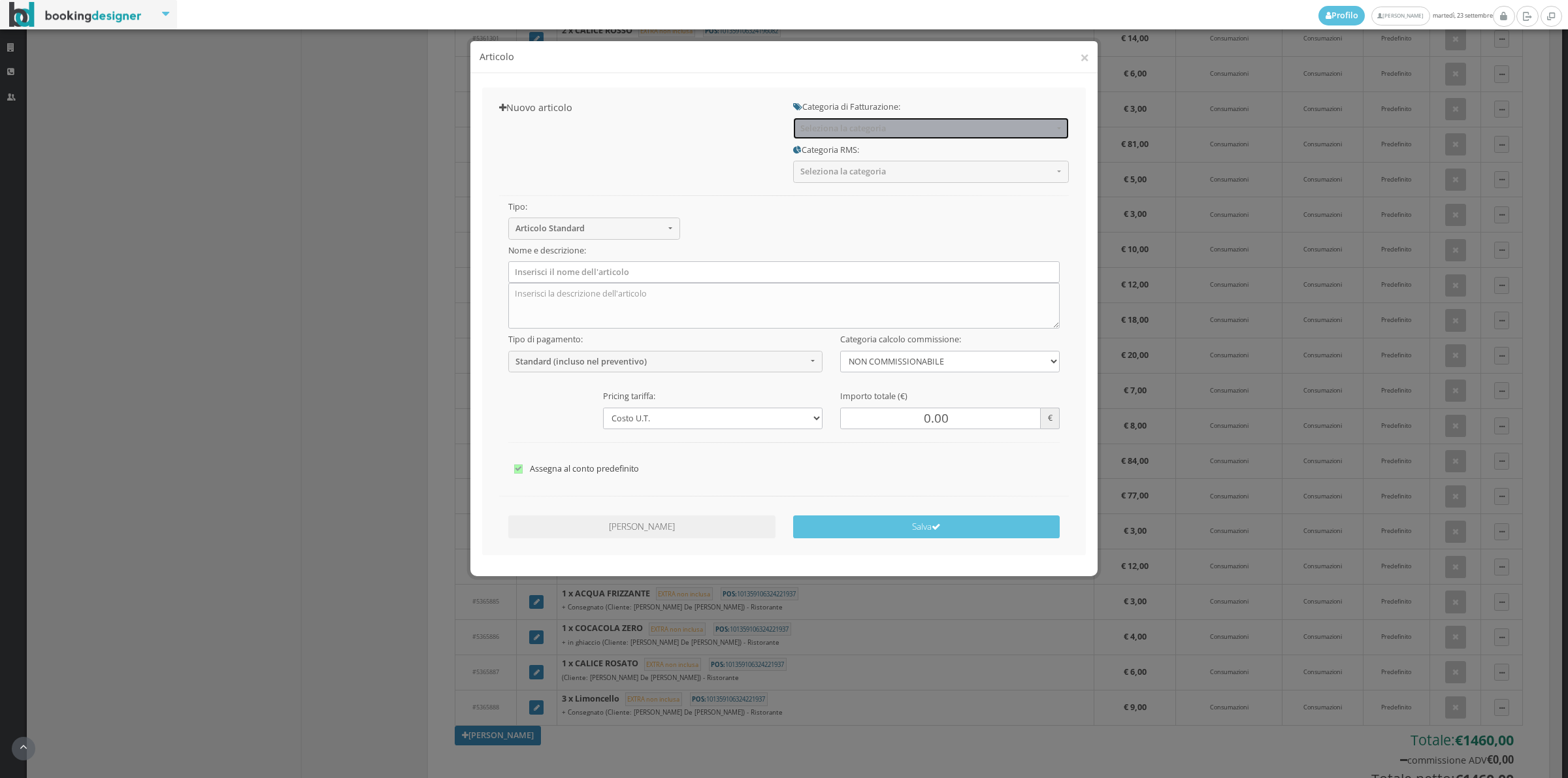
click at [870, 124] on span "Seleziona la categoria" at bounding box center [927, 128] width 253 height 9
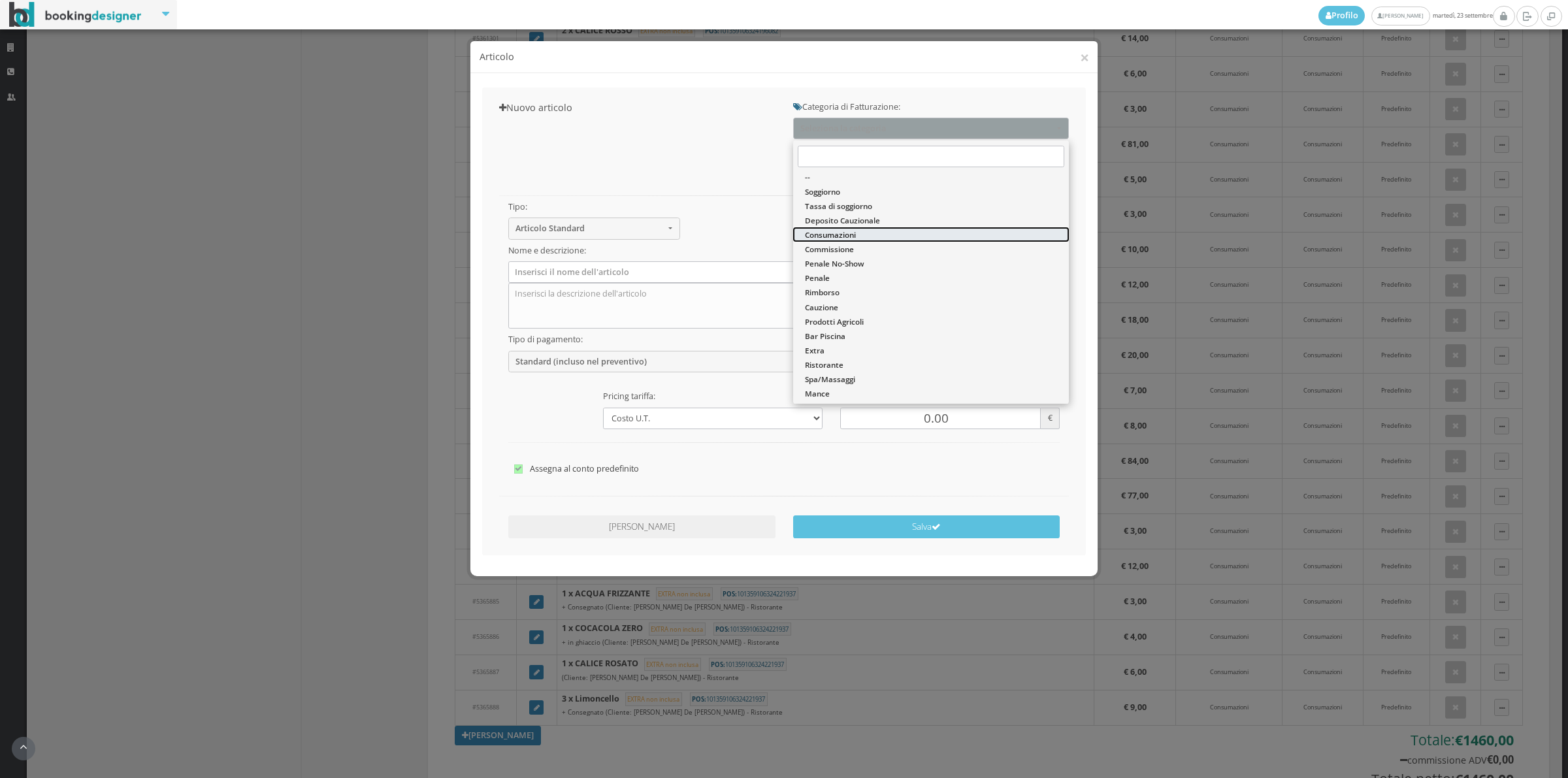
click at [850, 234] on span "Consumazioni" at bounding box center [830, 235] width 51 height 11
select select "26"
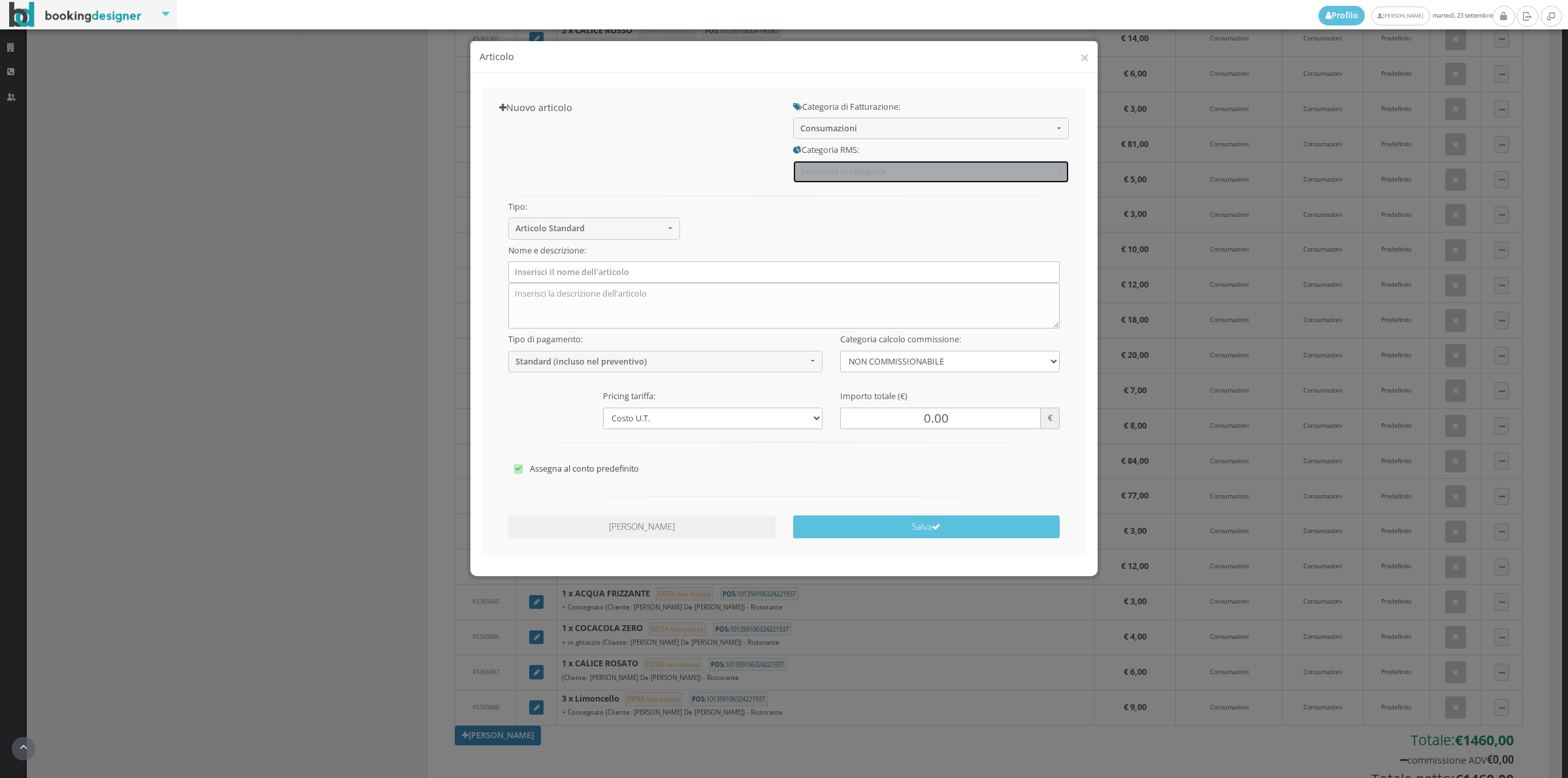
click at [837, 173] on span "Seleziona la categoria" at bounding box center [927, 171] width 253 height 9
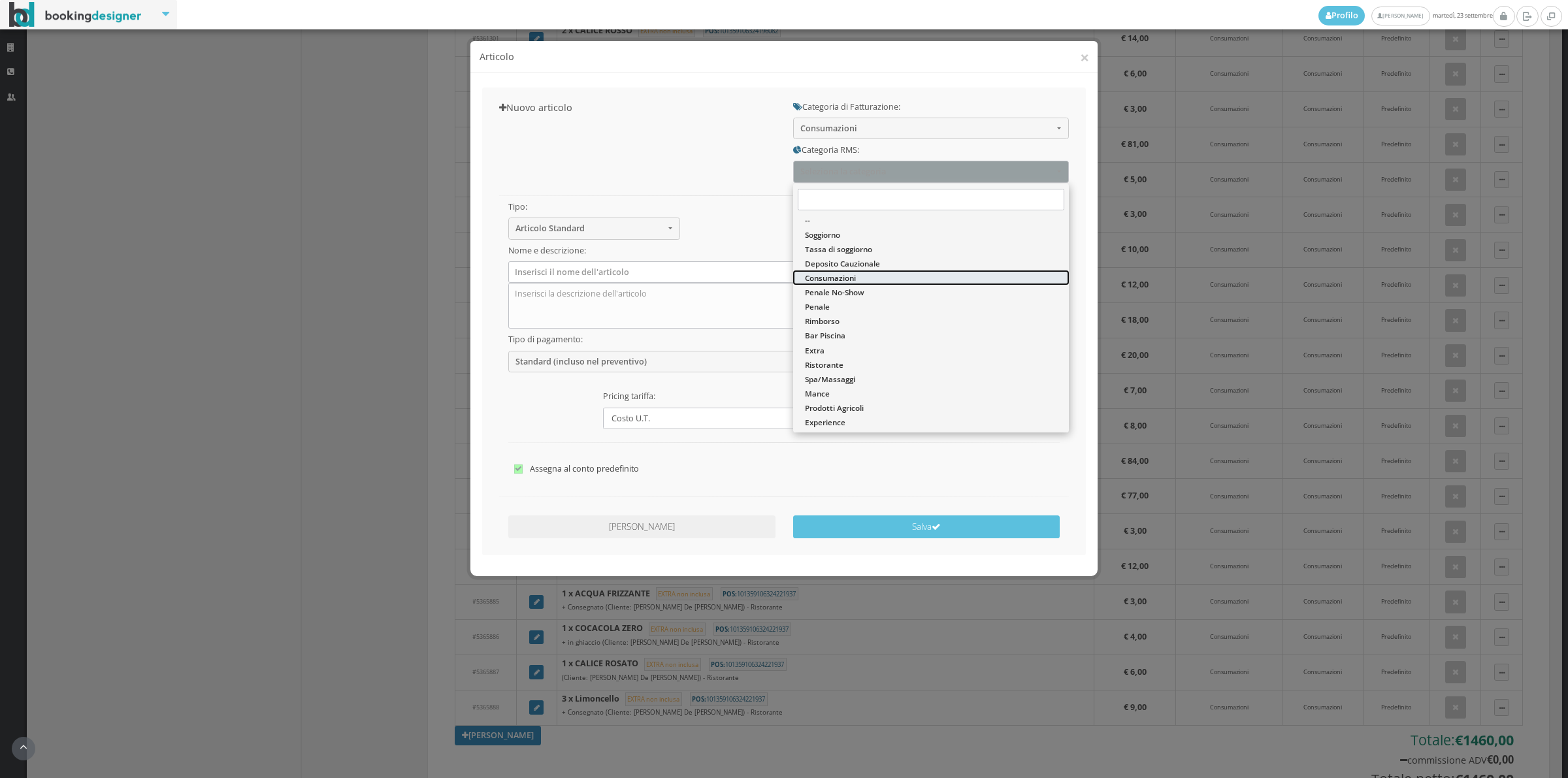
click at [831, 278] on span "Consumazioni" at bounding box center [830, 278] width 51 height 11
select select "36"
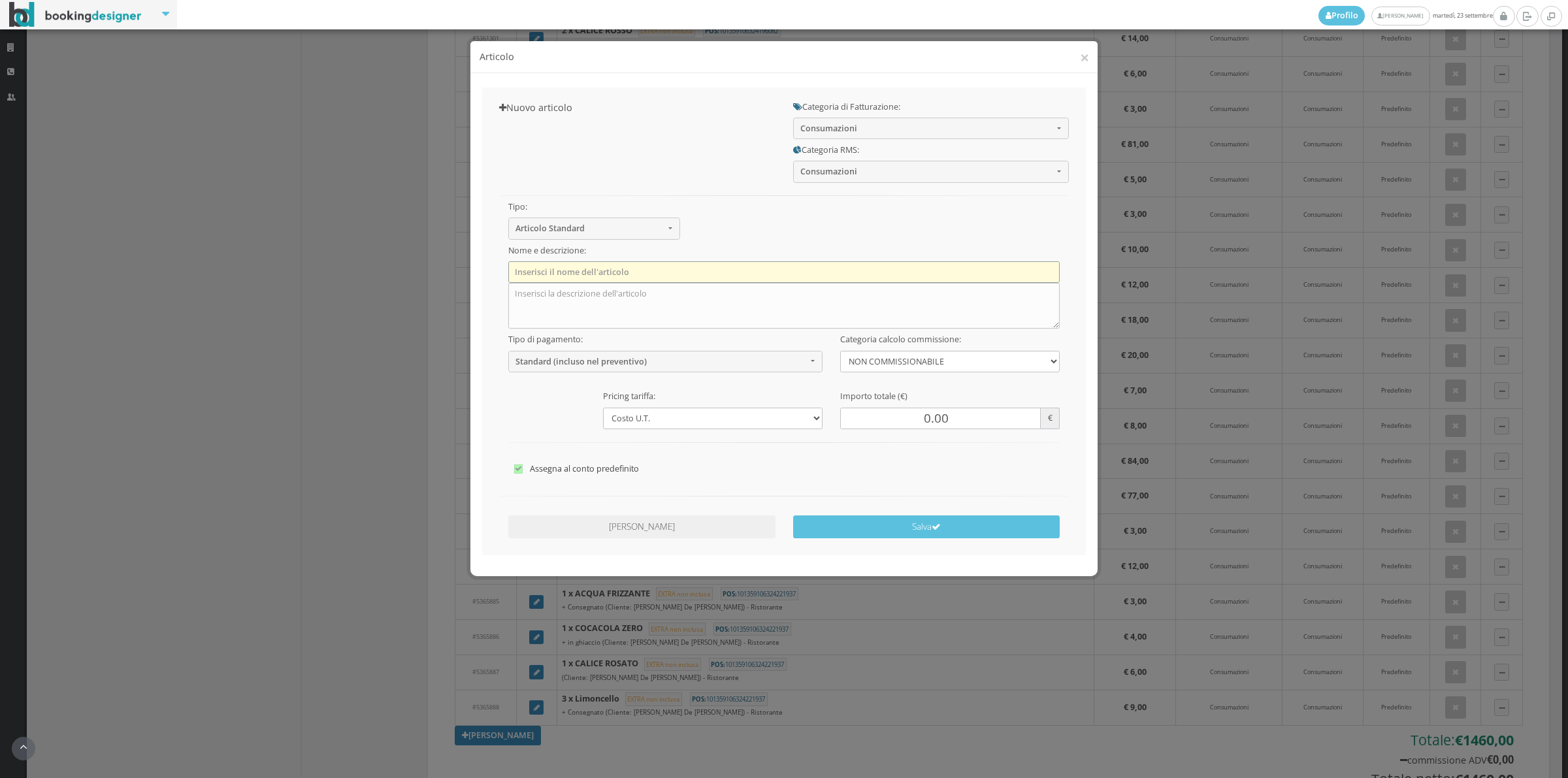
click at [586, 271] on input "text" at bounding box center [784, 272] width 552 height 21
type input "1 x Succo di frutta"
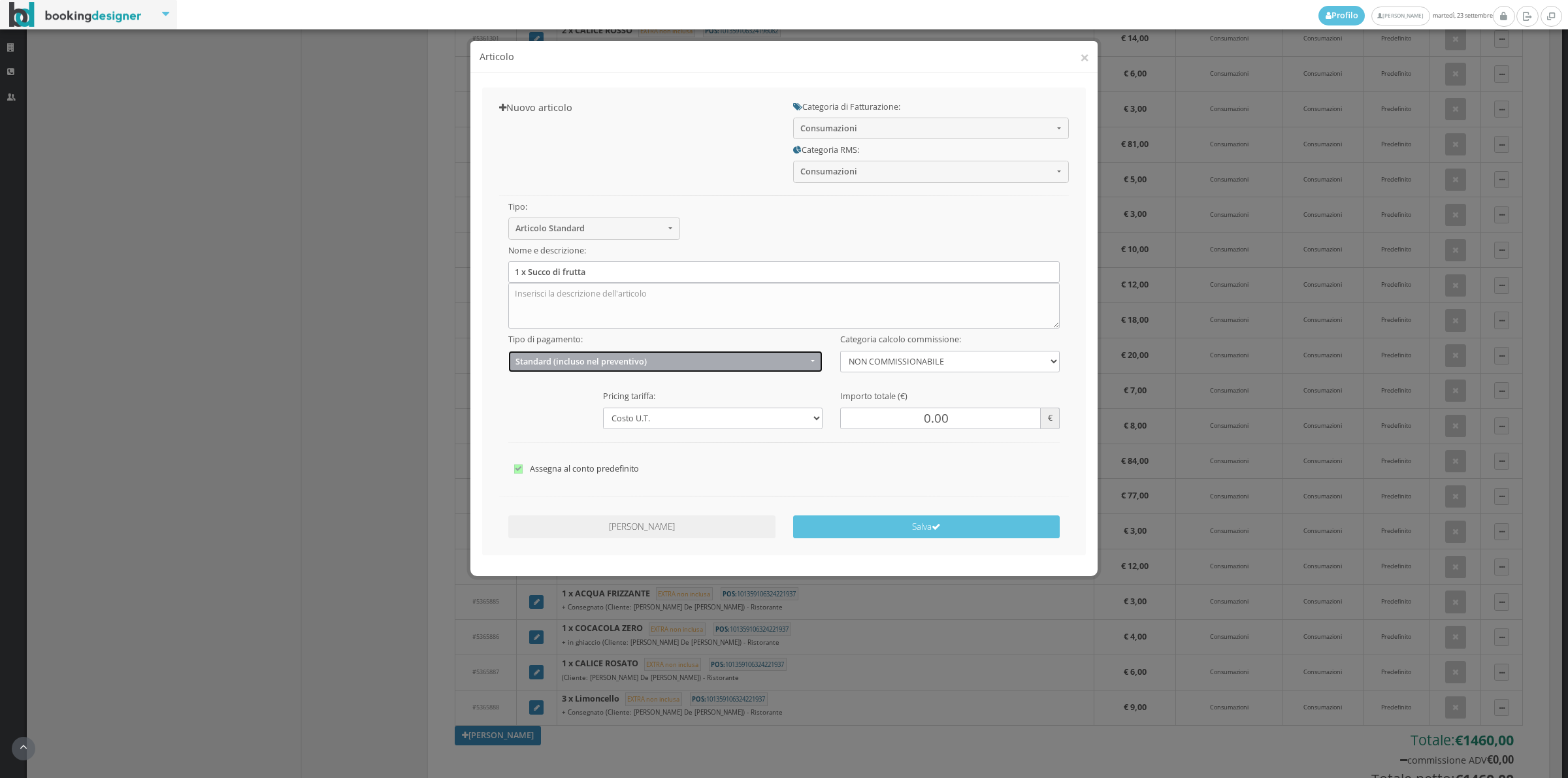
click at [603, 367] on button "Standard (incluso nel preventivo)" at bounding box center [665, 361] width 315 height 21
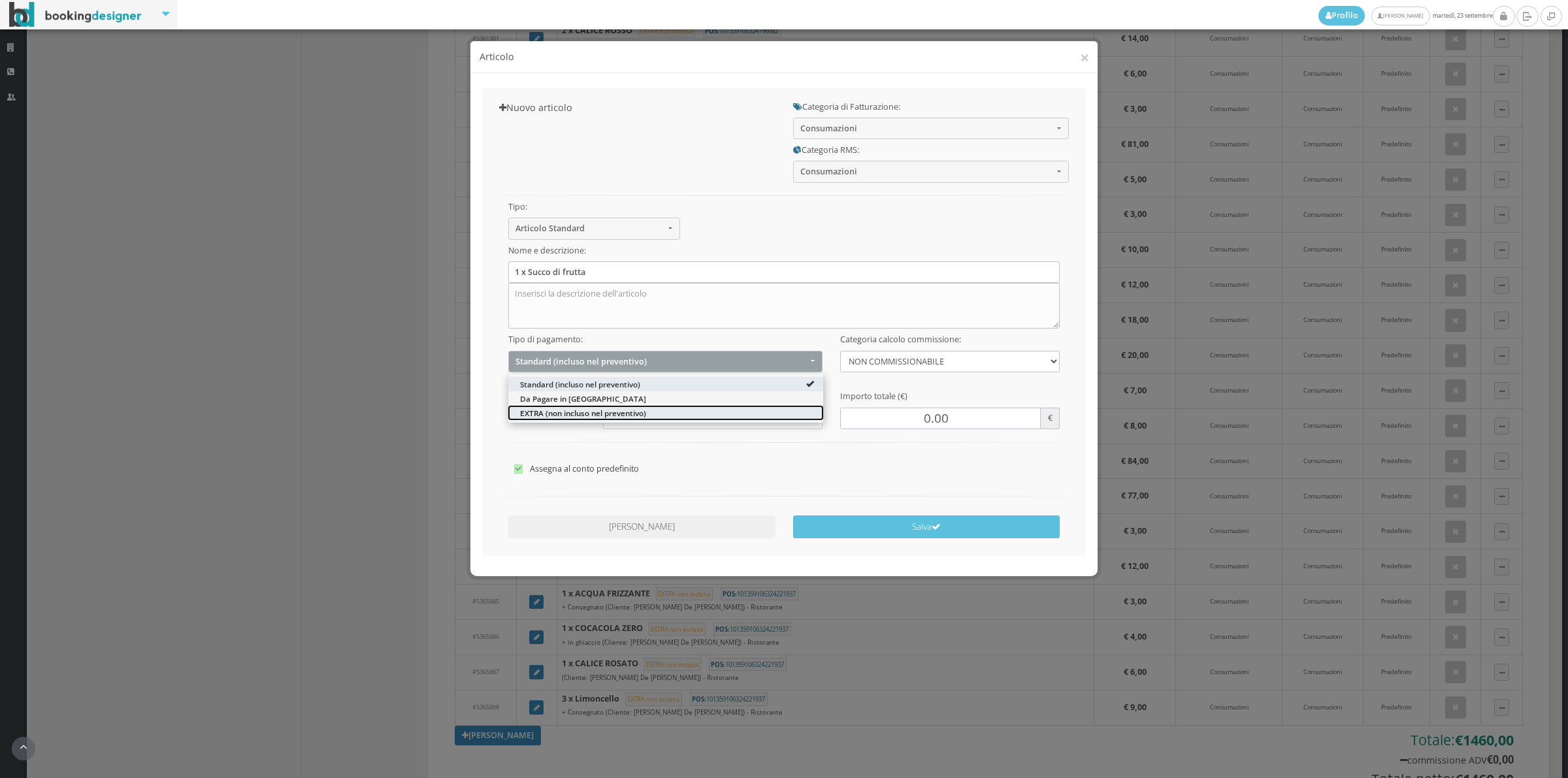
click at [560, 415] on span "EXTRA (non incluso nel preventivo)" at bounding box center [583, 412] width 126 height 11
select select "2"
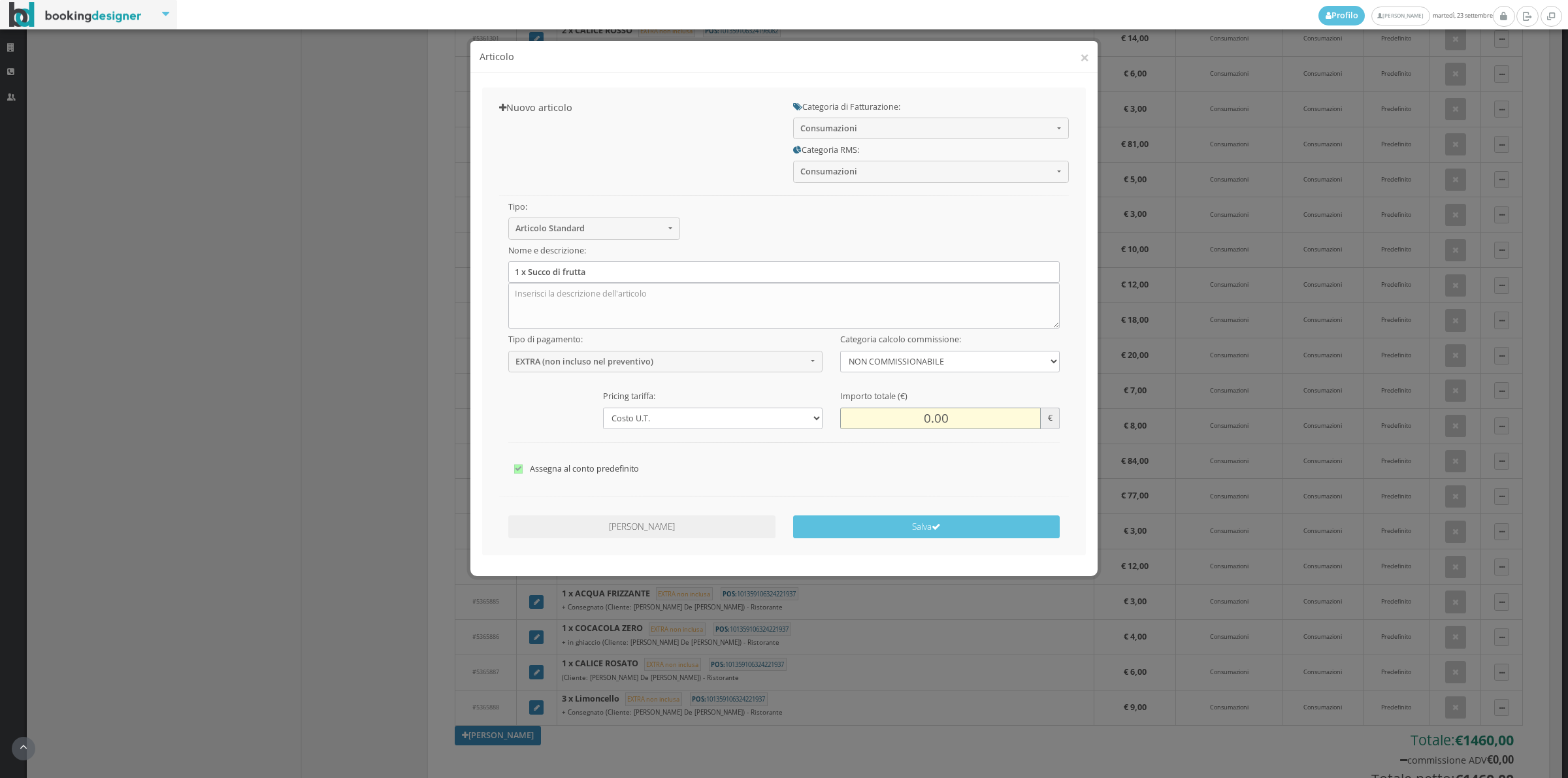
click at [929, 419] on input "0.00" at bounding box center [940, 418] width 201 height 21
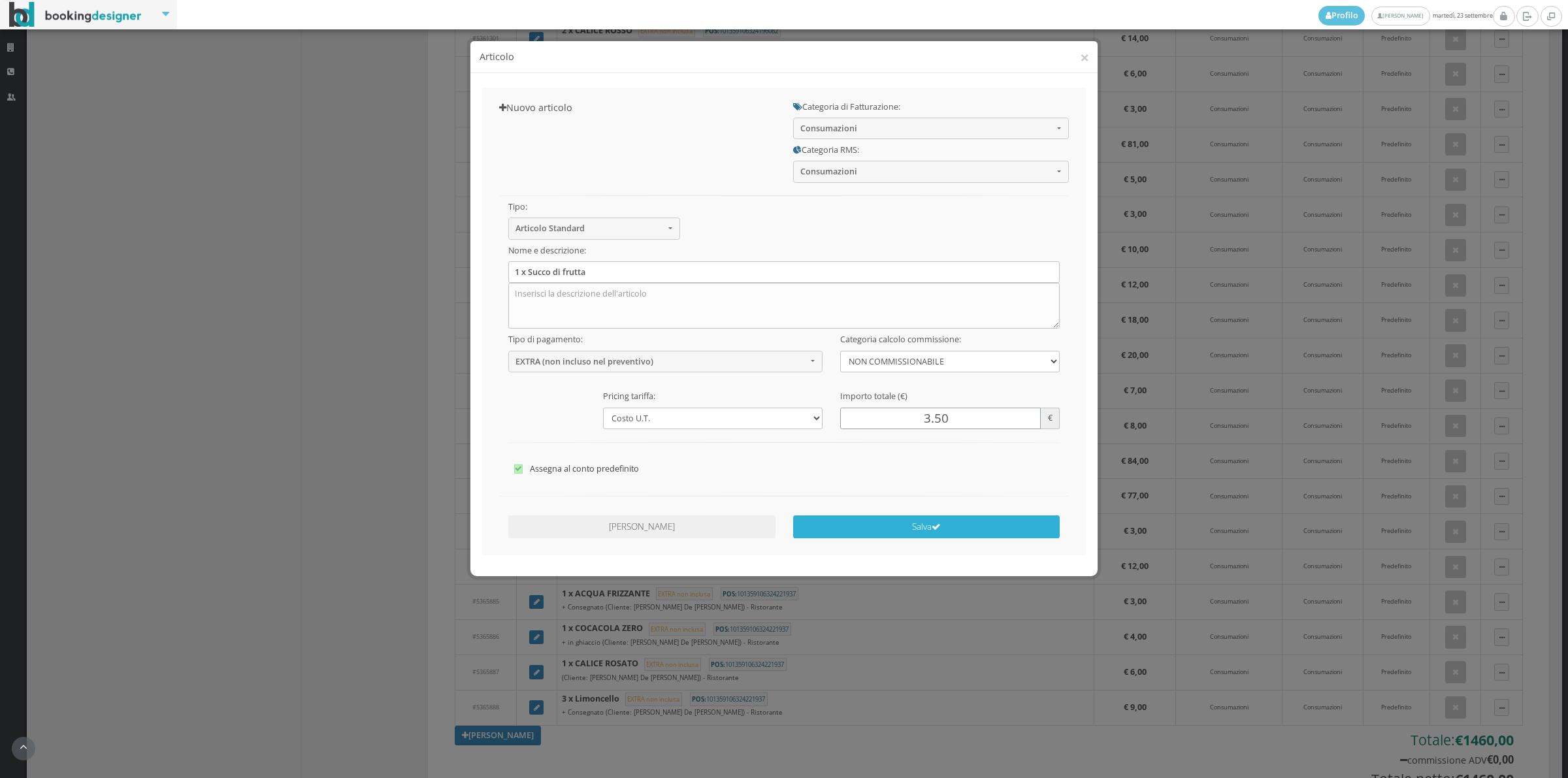
type input "3.50"
click at [940, 526] on icon "submit" at bounding box center [937, 527] width 9 height 9
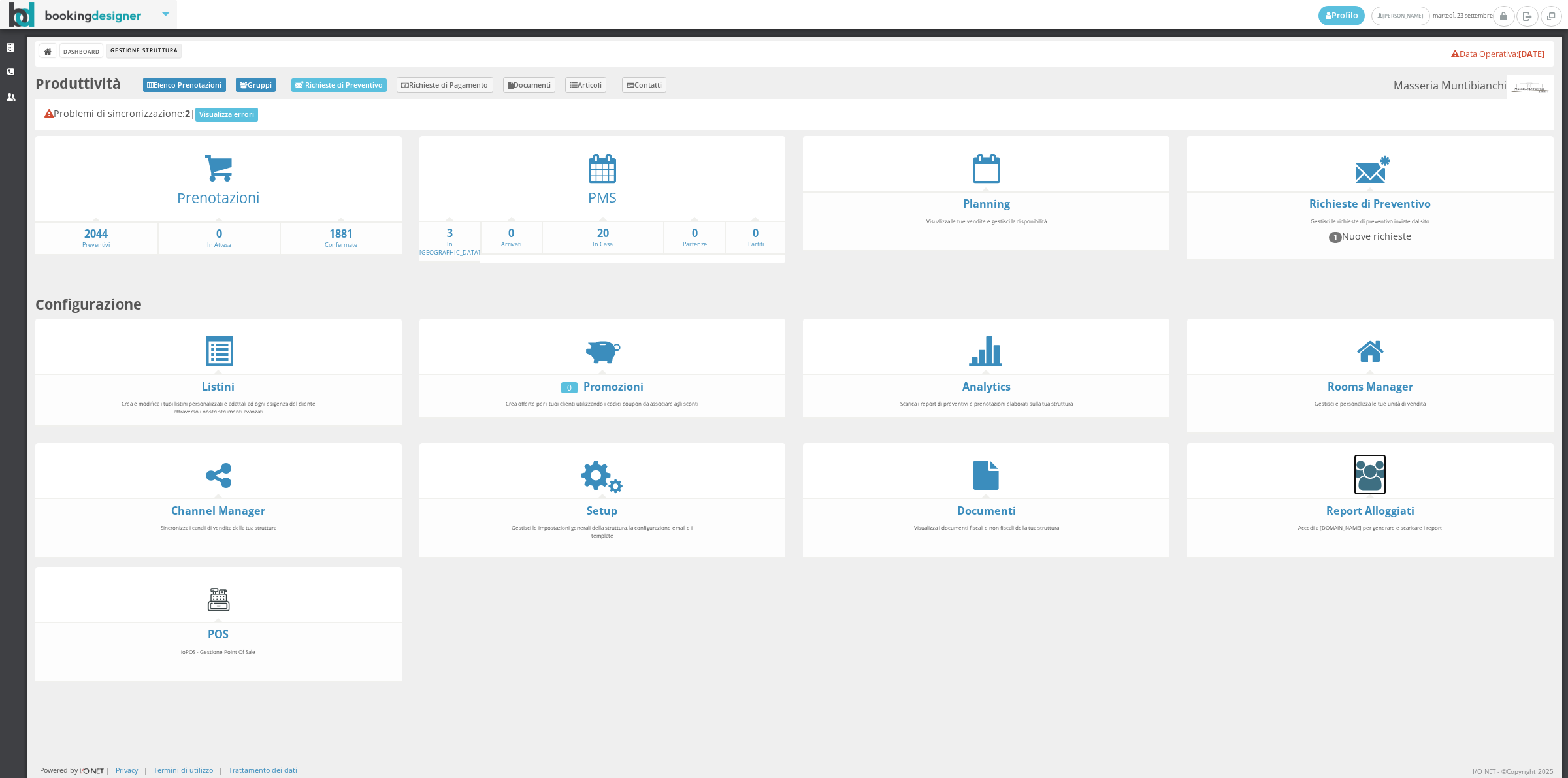
click at [1366, 479] on icon at bounding box center [1370, 475] width 32 height 29
click at [602, 478] on icon at bounding box center [601, 475] width 29 height 29
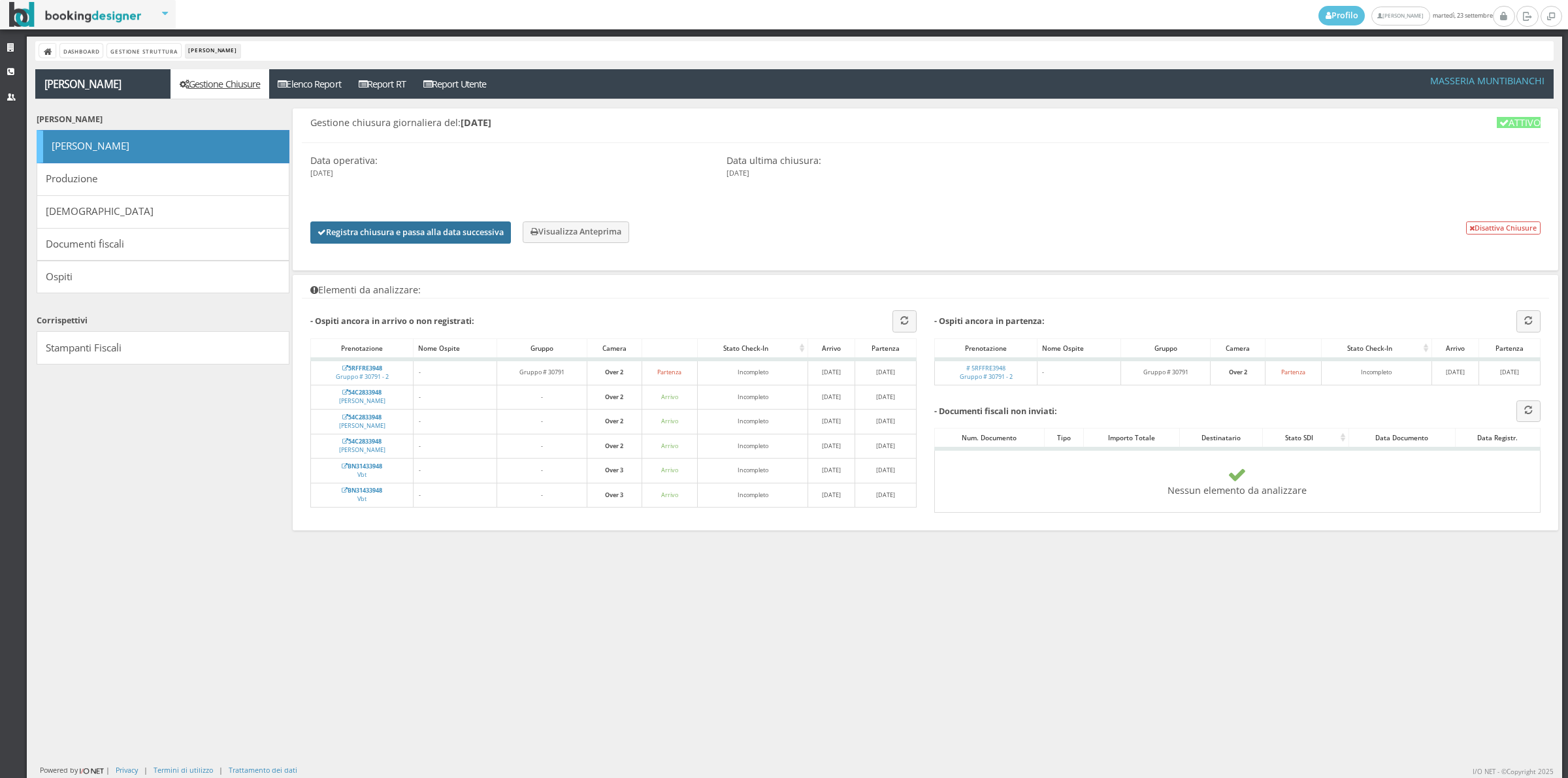
click at [432, 232] on button "Registra chiusura e passa alla data successiva" at bounding box center [411, 232] width 201 height 22
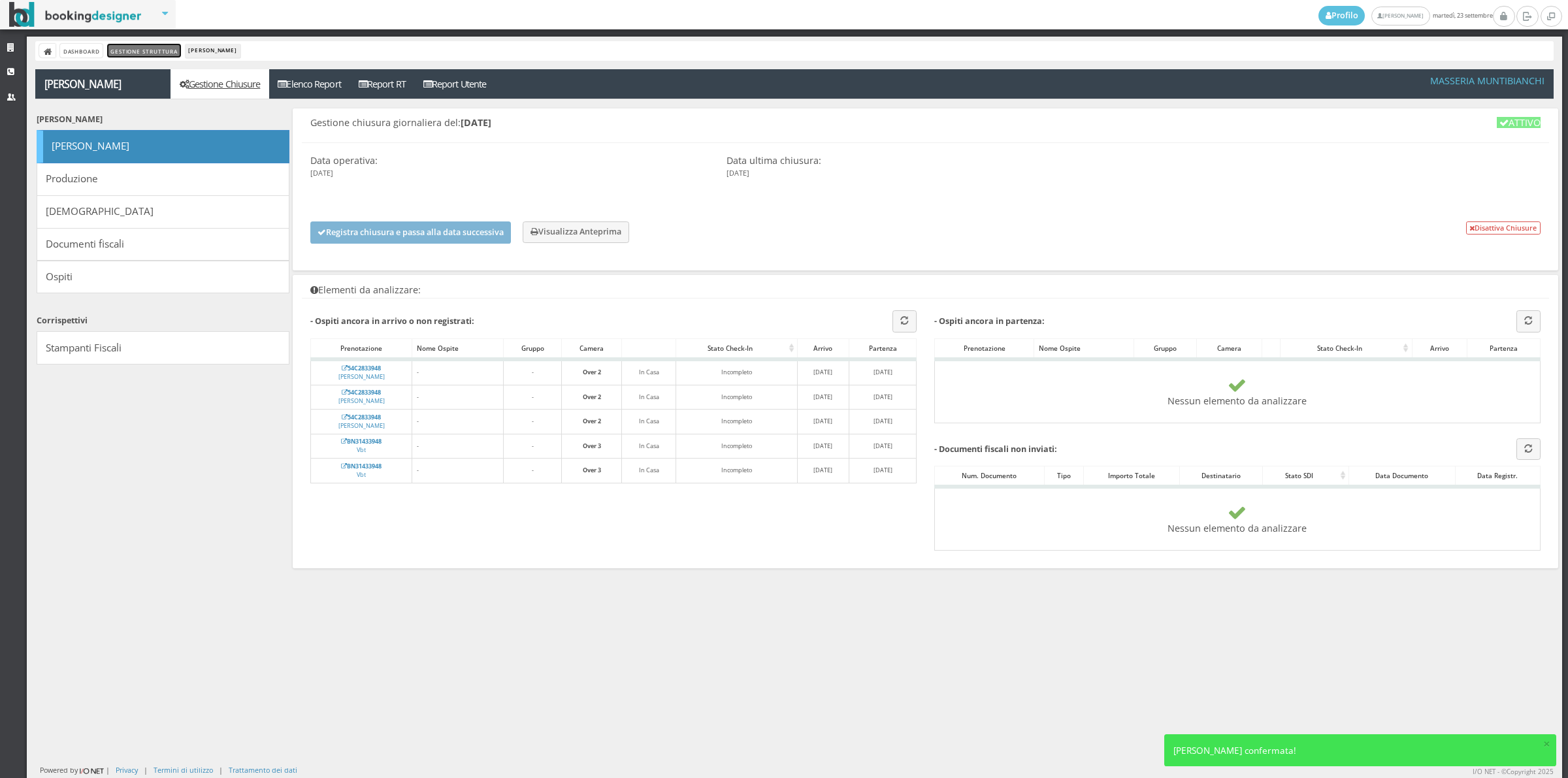
click at [145, 50] on link "Gestione Struttura" at bounding box center [144, 50] width 74 height 13
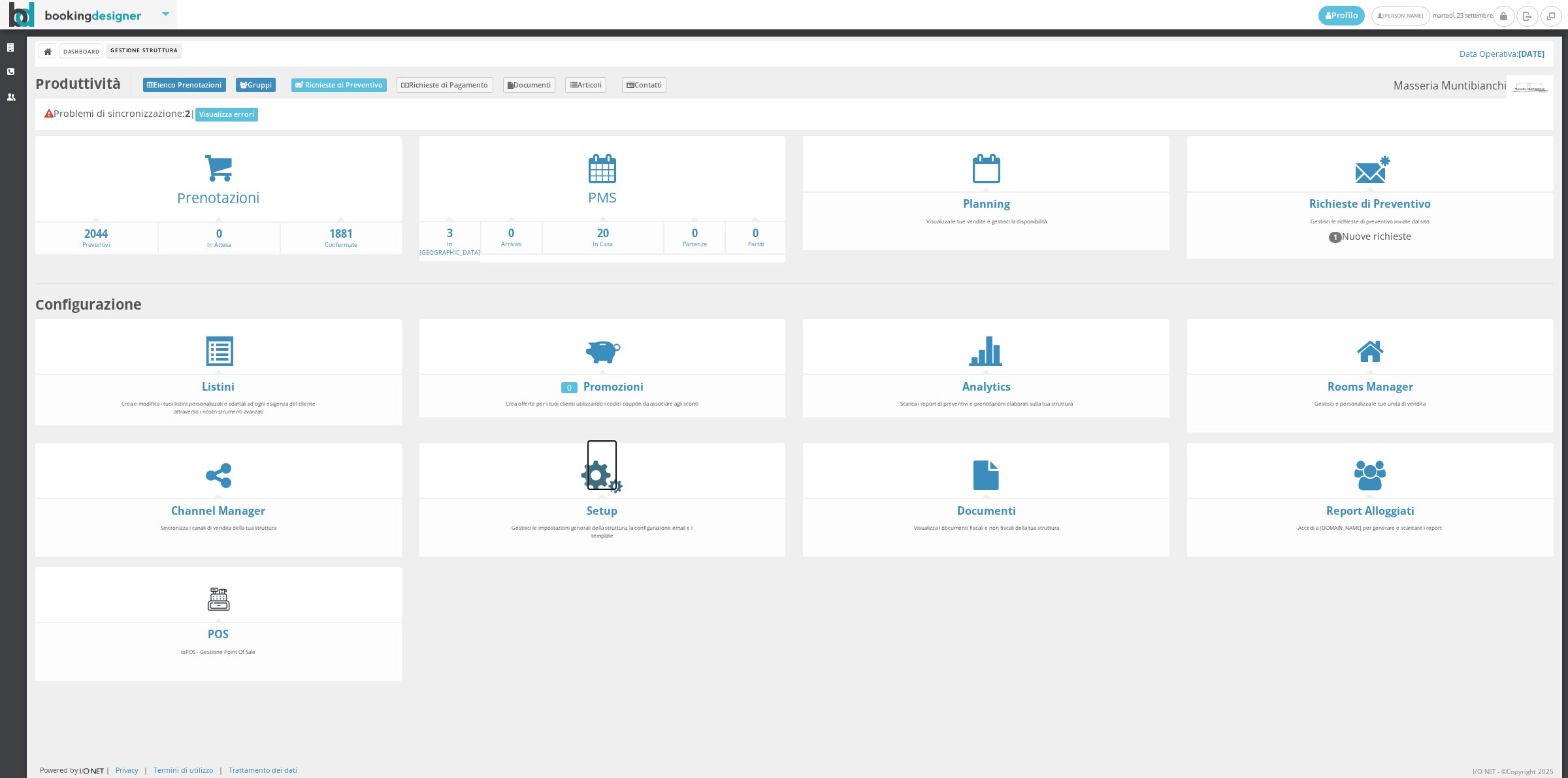
click at [597, 472] on icon at bounding box center [601, 475] width 29 height 29
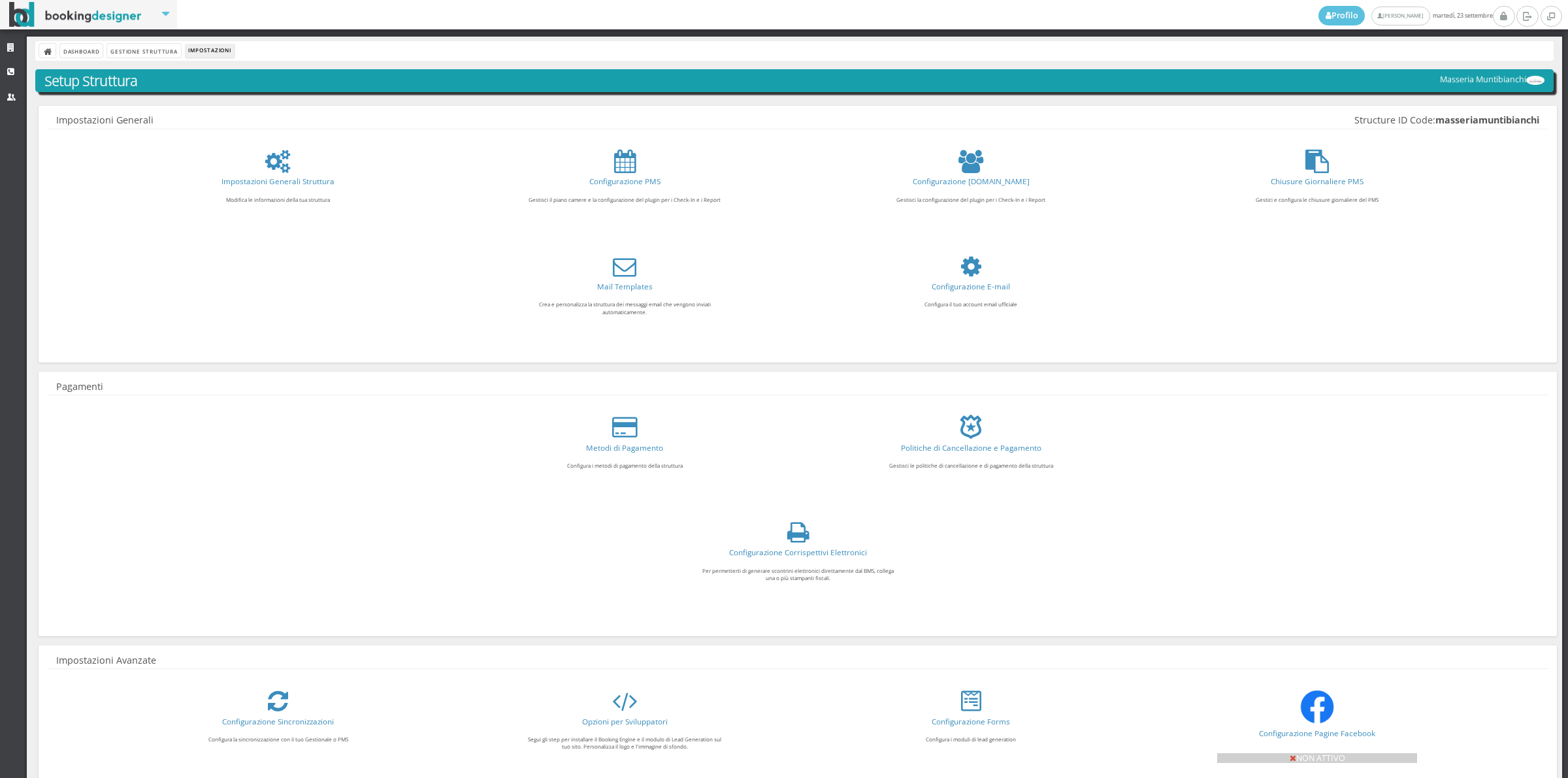
click at [794, 553] on link "Configurazione Corrispettivi Elettronici" at bounding box center [798, 551] width 138 height 10
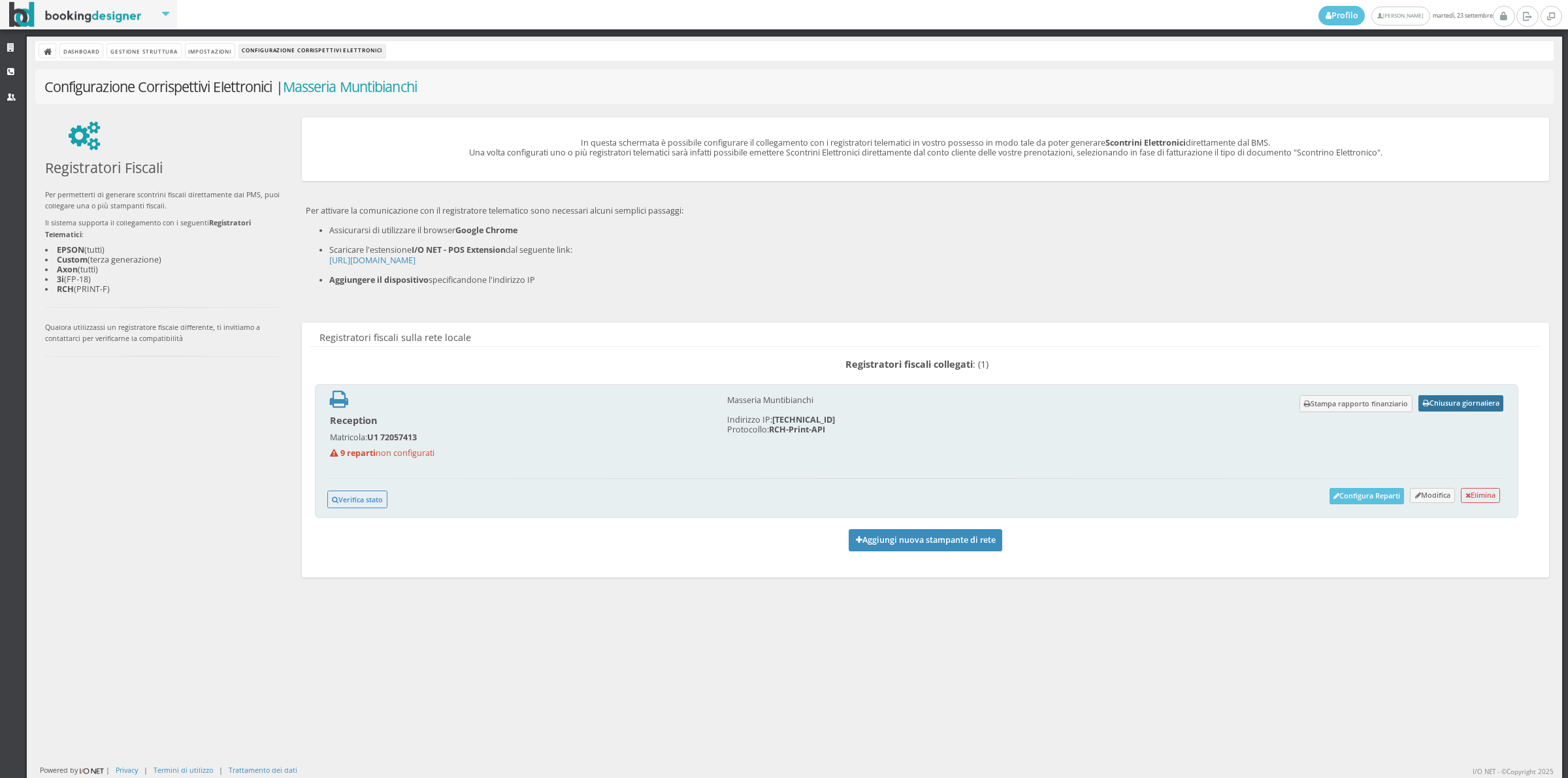
click at [1434, 402] on button "Chiusura giornaliera" at bounding box center [1461, 403] width 85 height 17
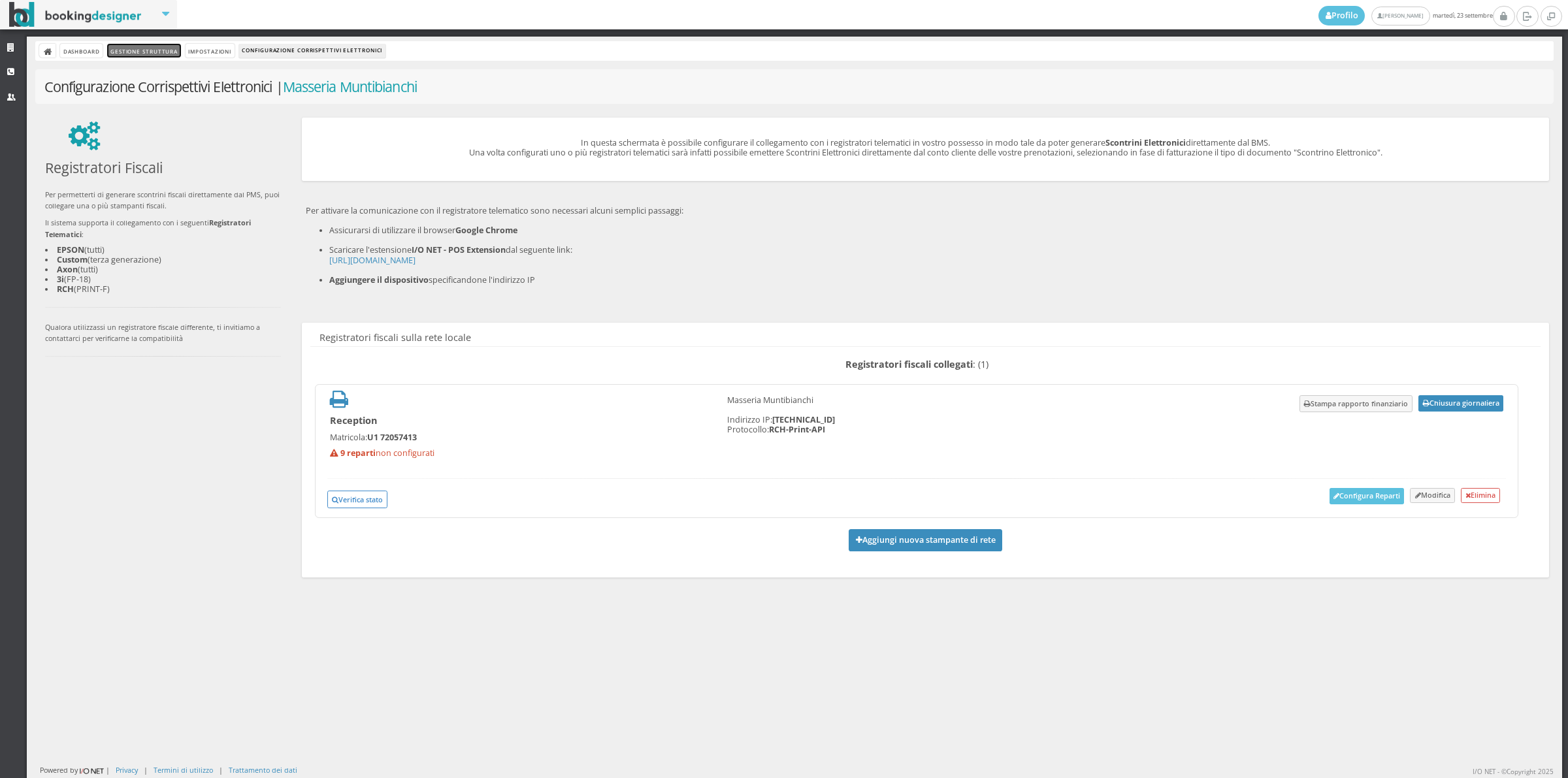
click at [126, 53] on link "Gestione Struttura" at bounding box center [144, 50] width 74 height 13
